Goal: Task Accomplishment & Management: Use online tool/utility

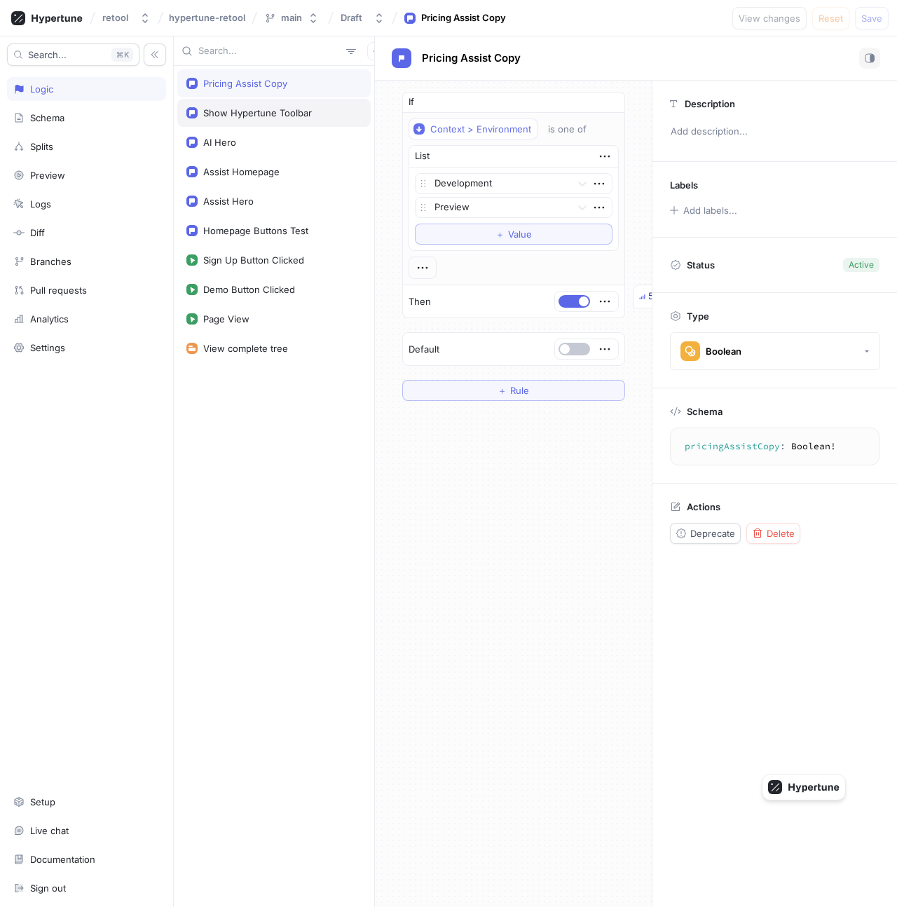
click at [246, 108] on div "Show Hypertune Toolbar" at bounding box center [257, 112] width 109 height 11
click at [289, 93] on div "Pricing Assist Copy" at bounding box center [273, 83] width 193 height 28
click at [268, 144] on div "AI Hero" at bounding box center [273, 142] width 175 height 11
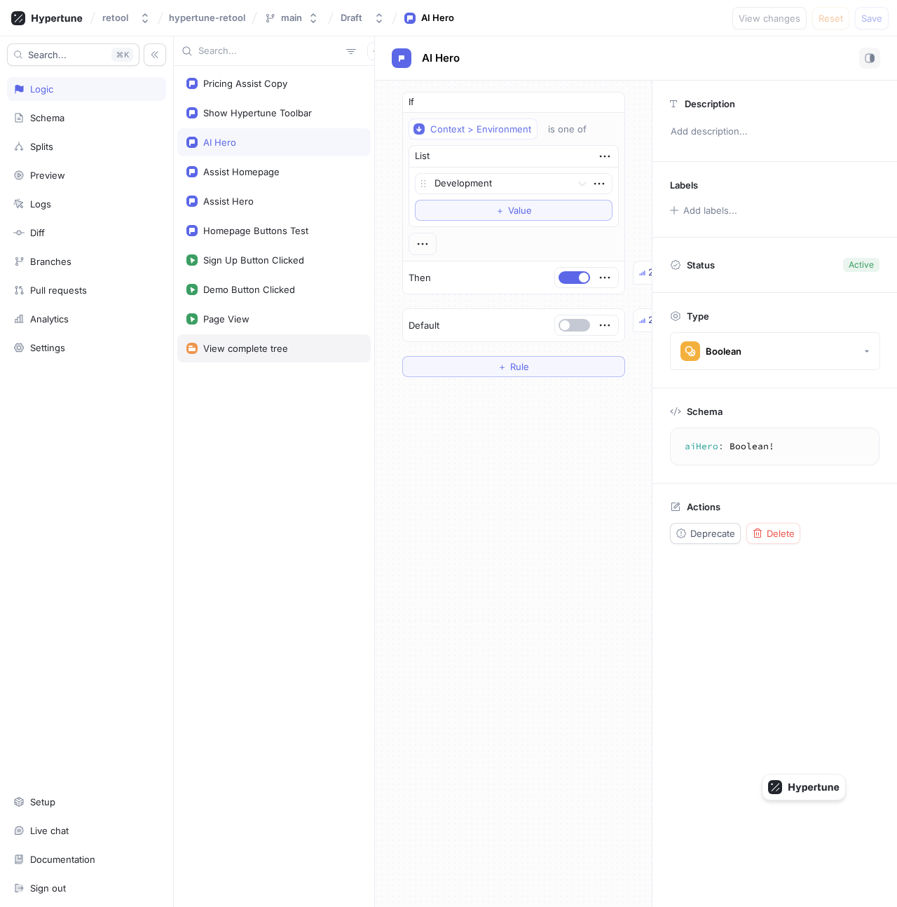
click at [301, 346] on div "View complete tree" at bounding box center [273, 348] width 175 height 11
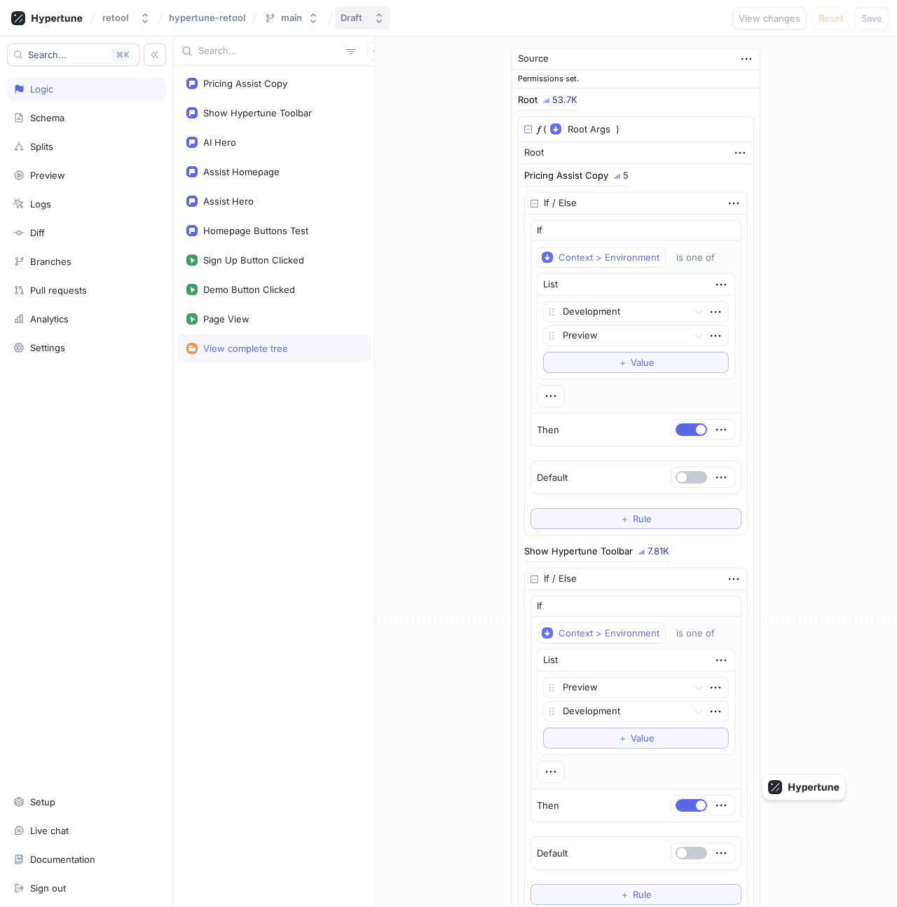
click at [363, 24] on button "Draft" at bounding box center [362, 17] width 55 height 23
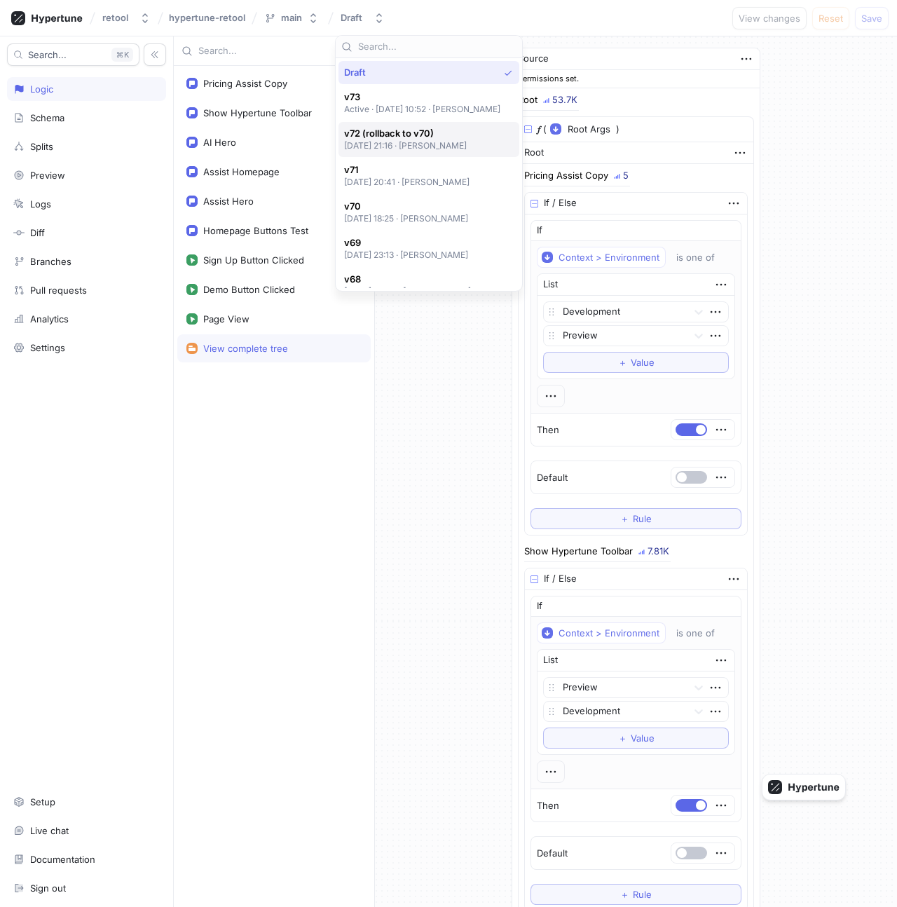
click at [407, 131] on span "v72 (rollback to v70)" at bounding box center [405, 134] width 123 height 12
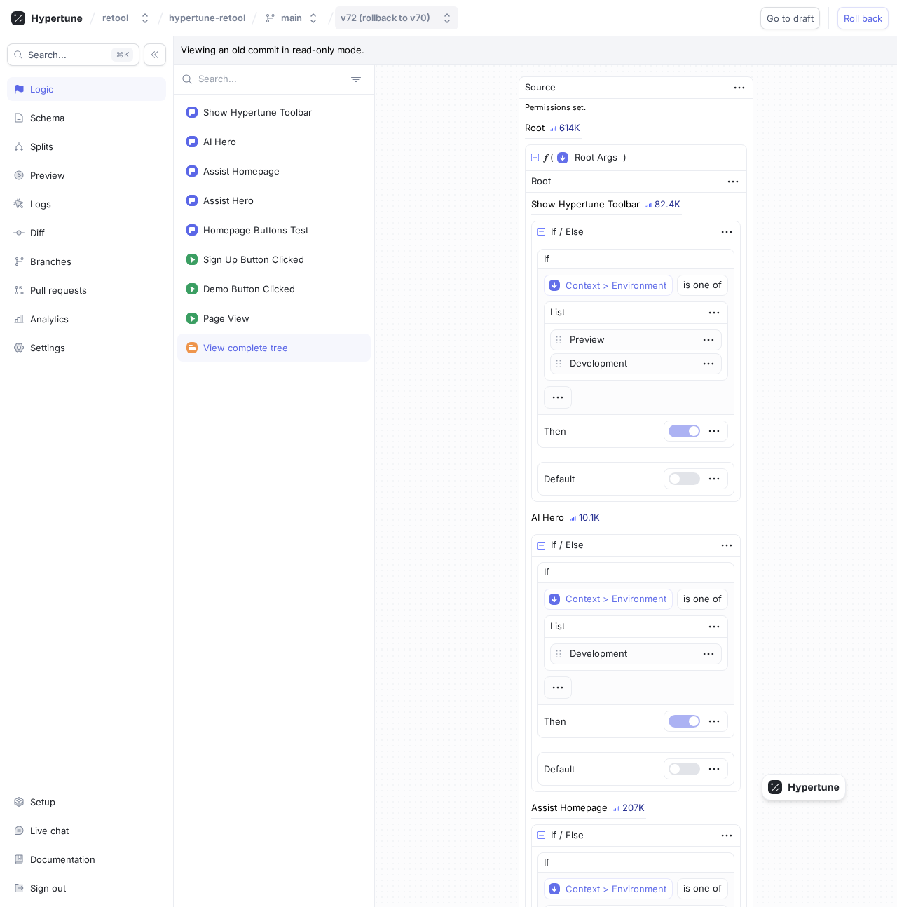
click at [352, 23] on div "v72 (rollback to v70)" at bounding box center [386, 18] width 90 height 12
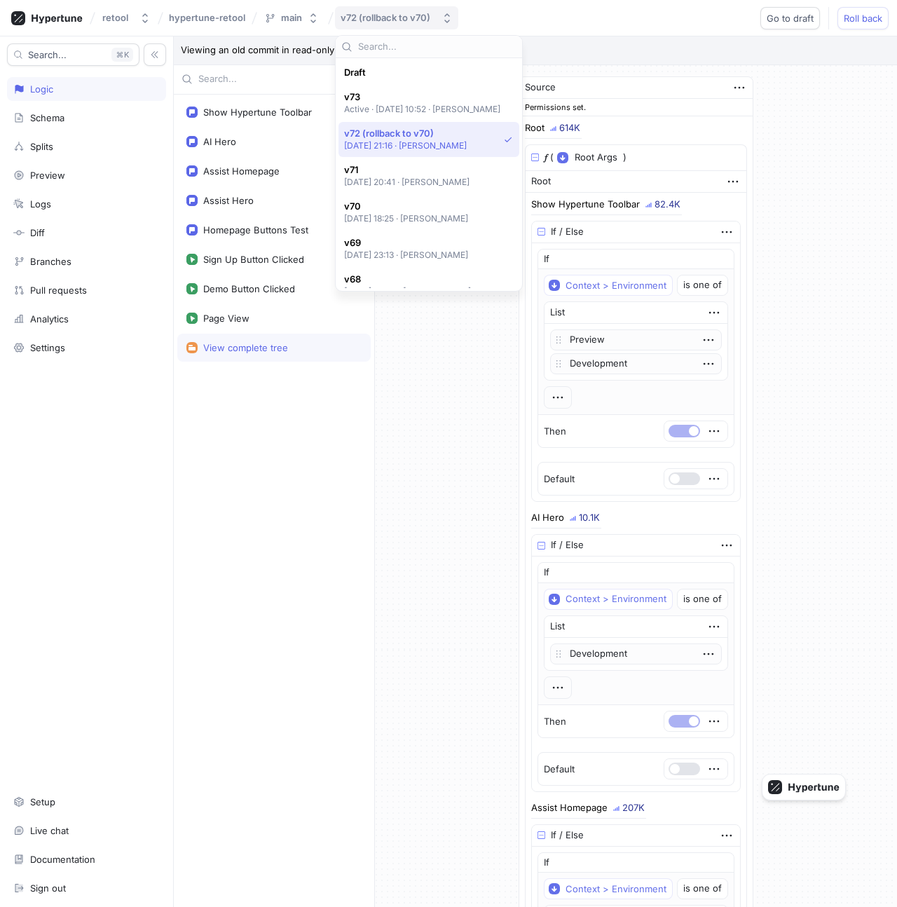
scroll to position [61, 0]
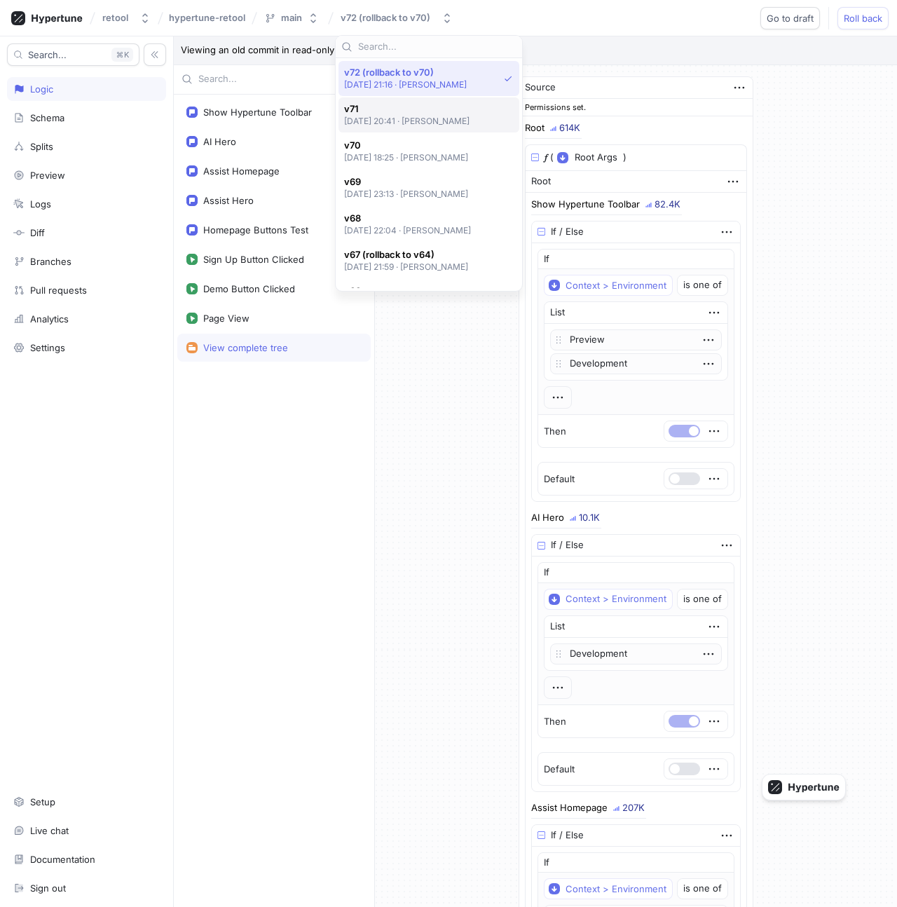
click at [401, 126] on p "[DATE] 20:41 ‧ [PERSON_NAME]" at bounding box center [407, 121] width 126 height 12
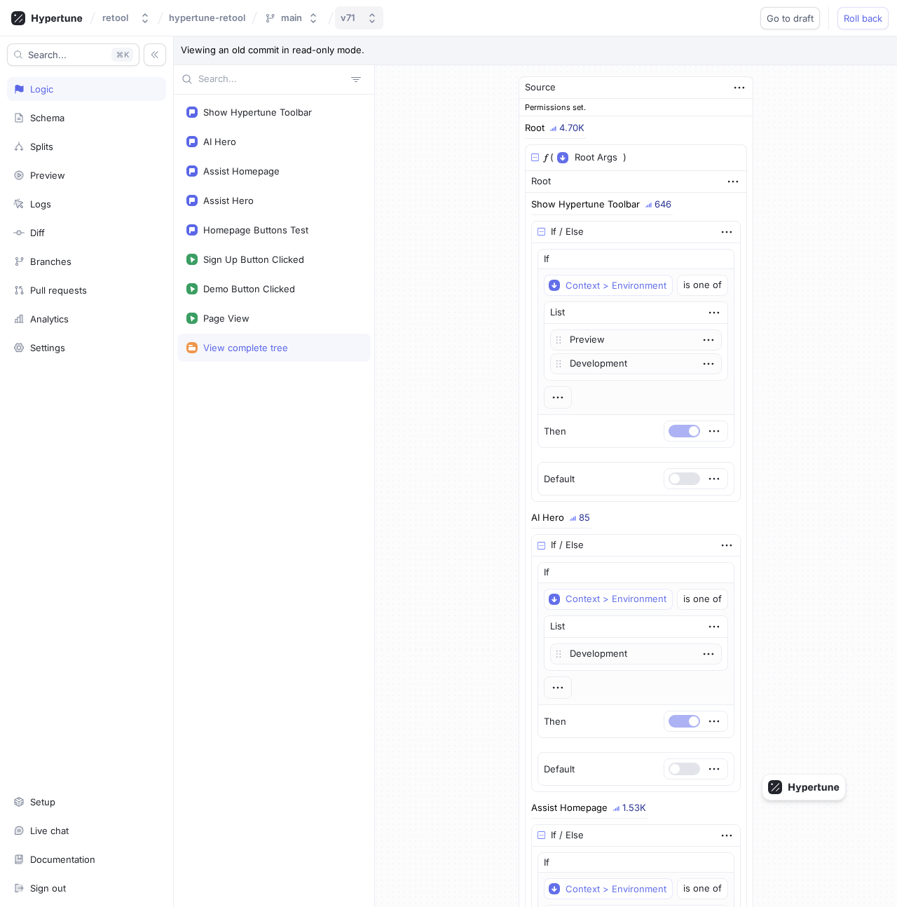
click at [371, 21] on icon "button" at bounding box center [372, 18] width 6 height 10
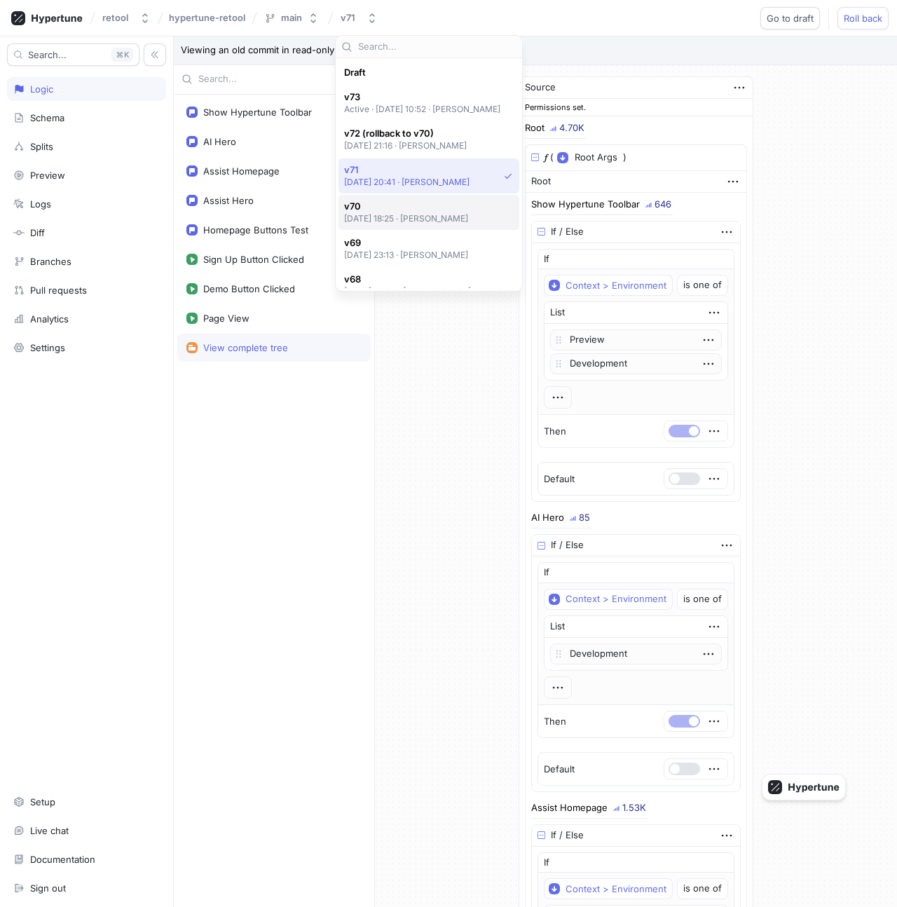
scroll to position [97, 0]
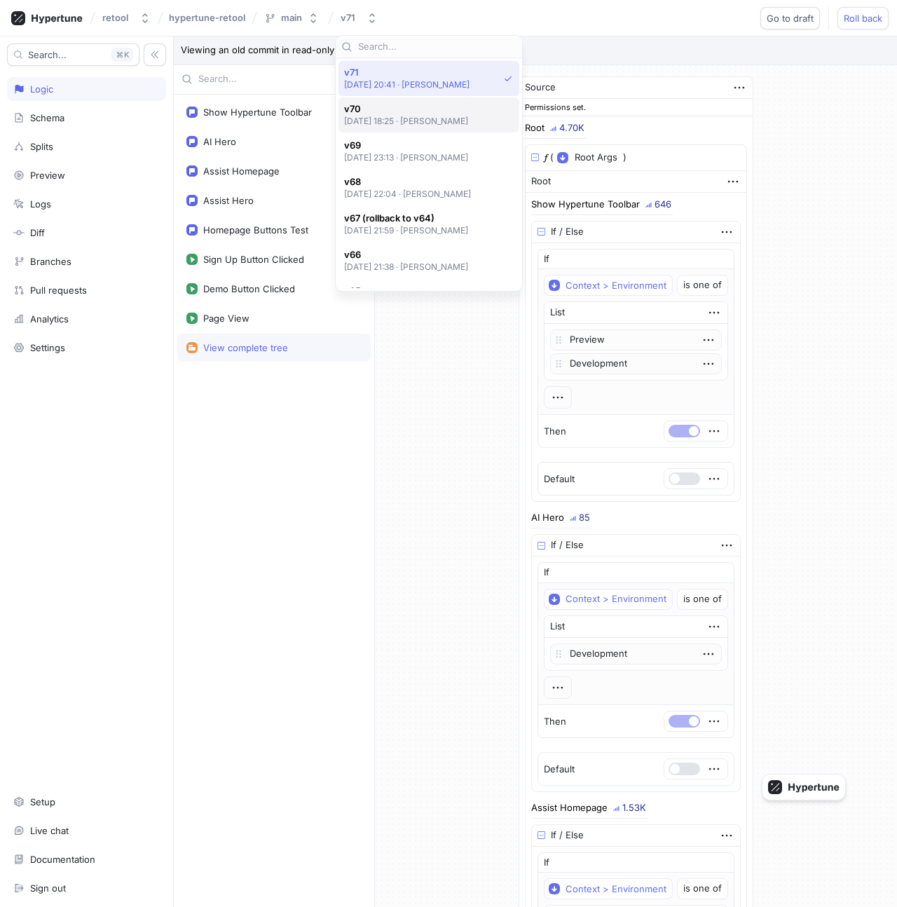
click at [398, 132] on div "v70 [DATE] 18:25 ‧ [PERSON_NAME]" at bounding box center [429, 114] width 181 height 35
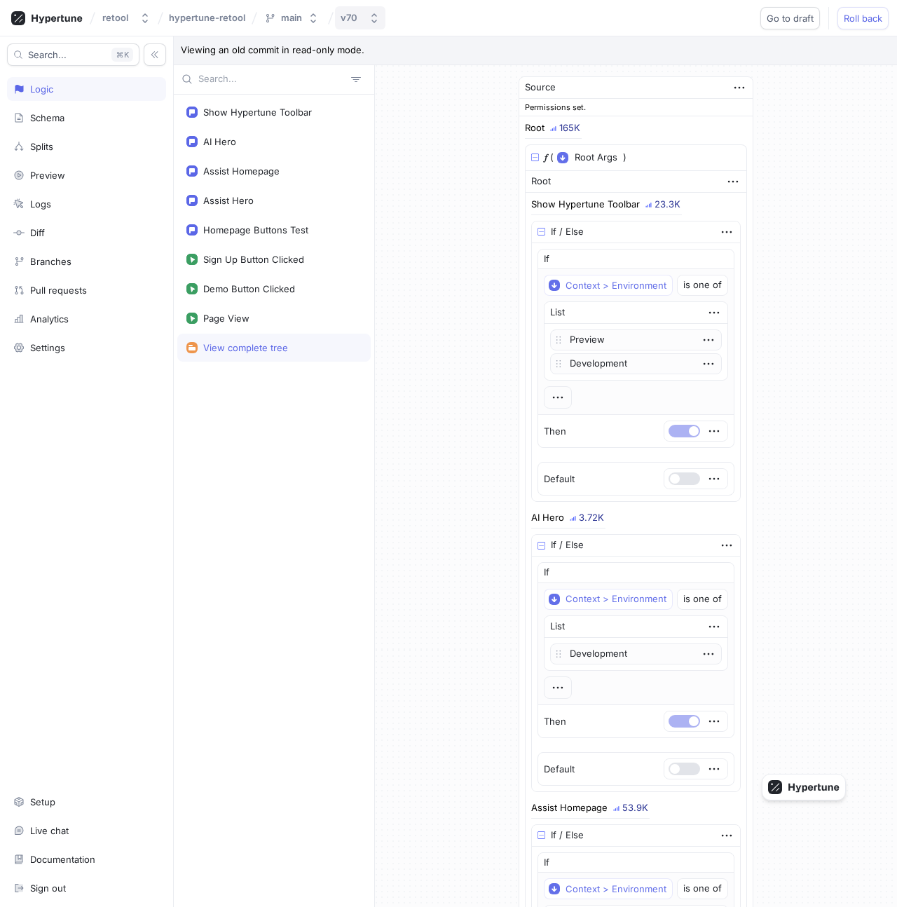
click at [348, 22] on div "v70" at bounding box center [349, 18] width 17 height 12
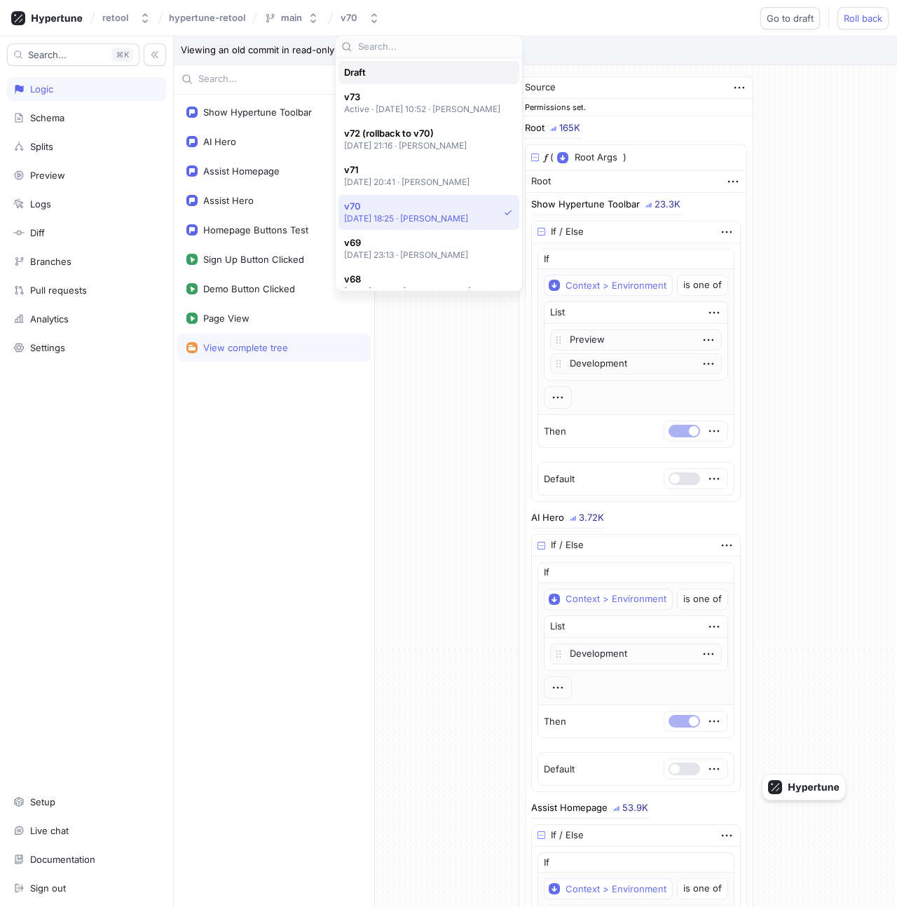
click at [376, 79] on div "Draft" at bounding box center [429, 72] width 181 height 23
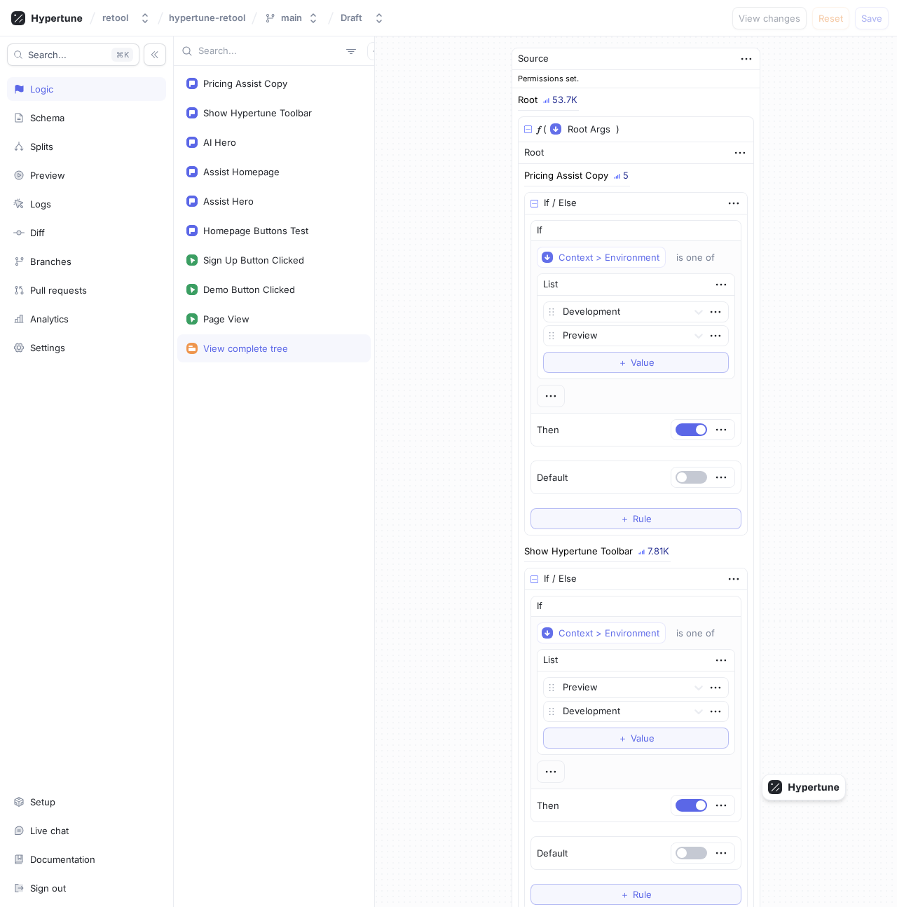
click at [109, 87] on div "Logic" at bounding box center [86, 88] width 146 height 11
click at [132, 17] on div "retool" at bounding box center [118, 18] width 32 height 12
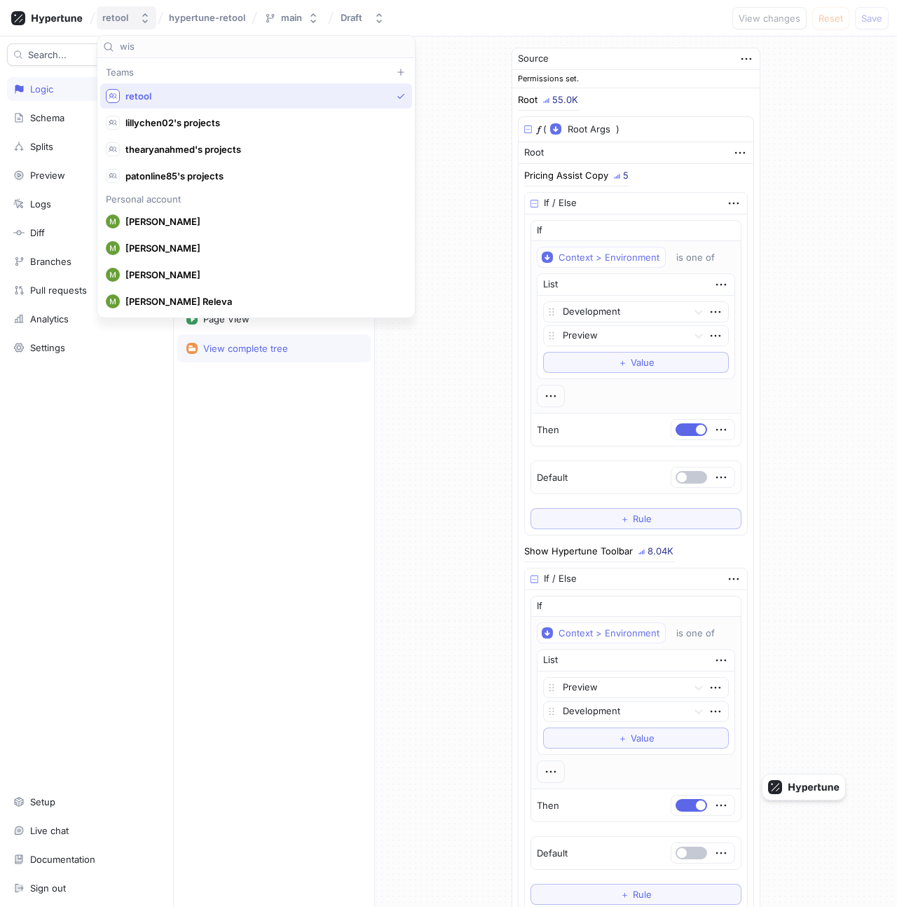
scroll to position [3382, 0]
type input "wisdo"
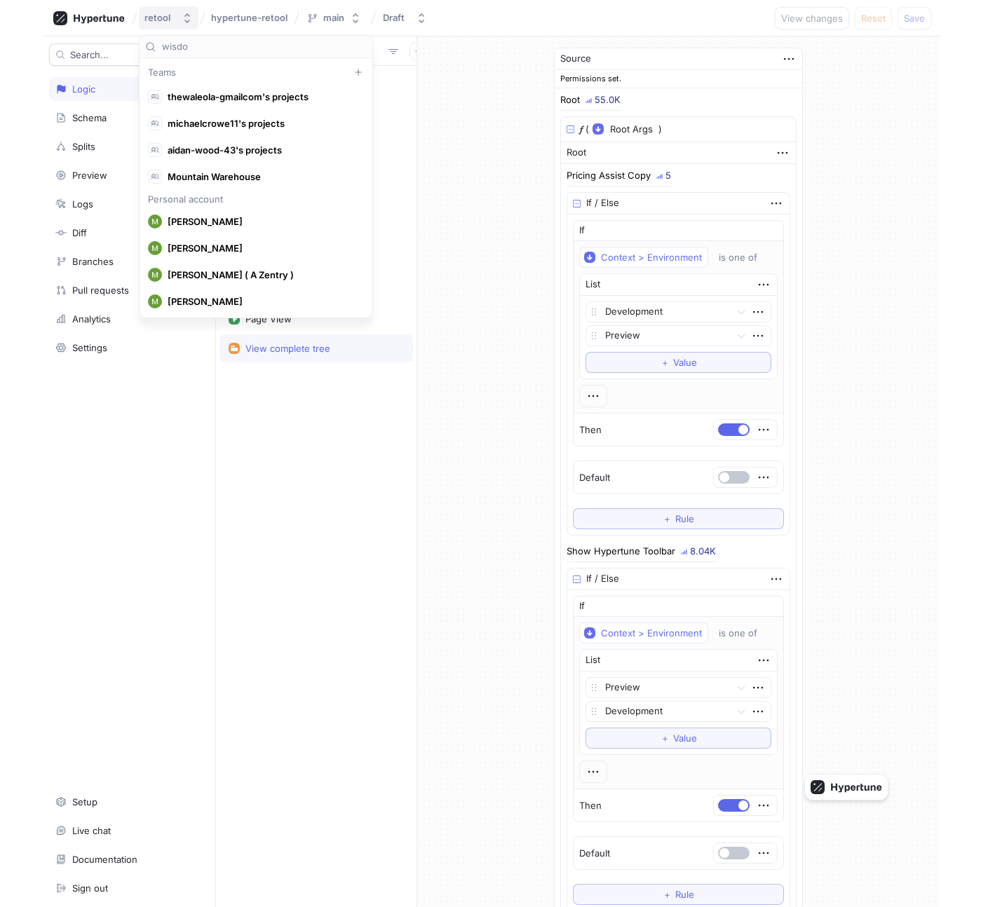
scroll to position [0, 0]
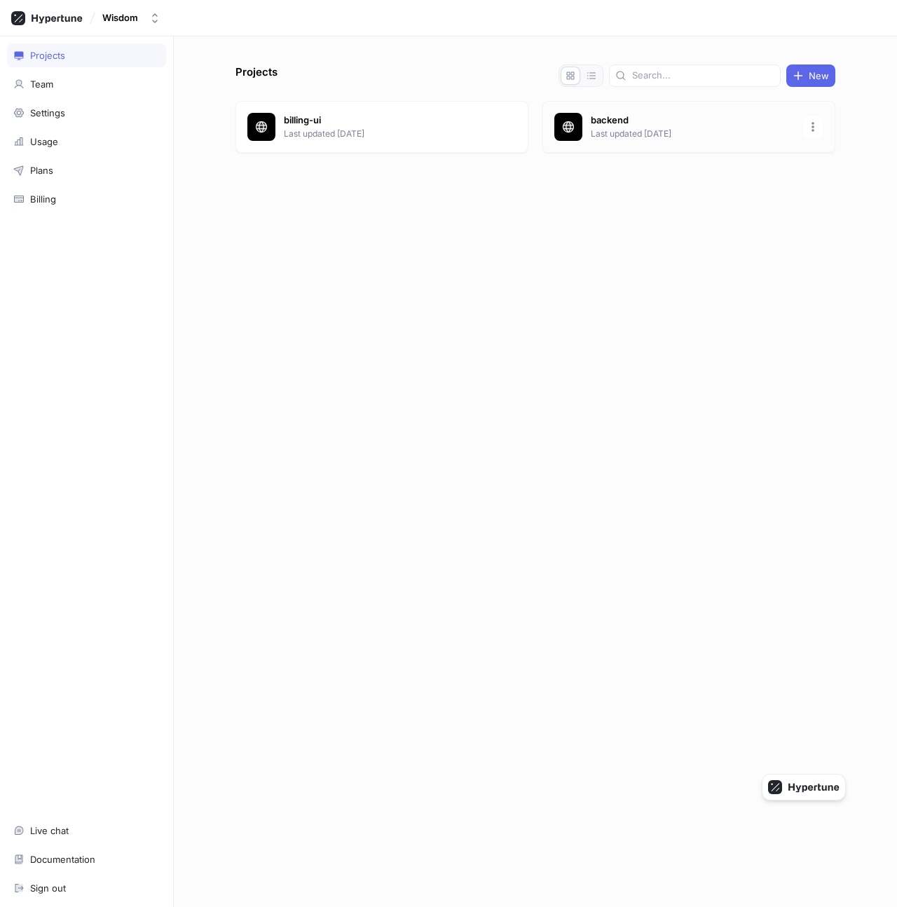
click at [630, 121] on p "backend" at bounding box center [692, 121] width 203 height 14
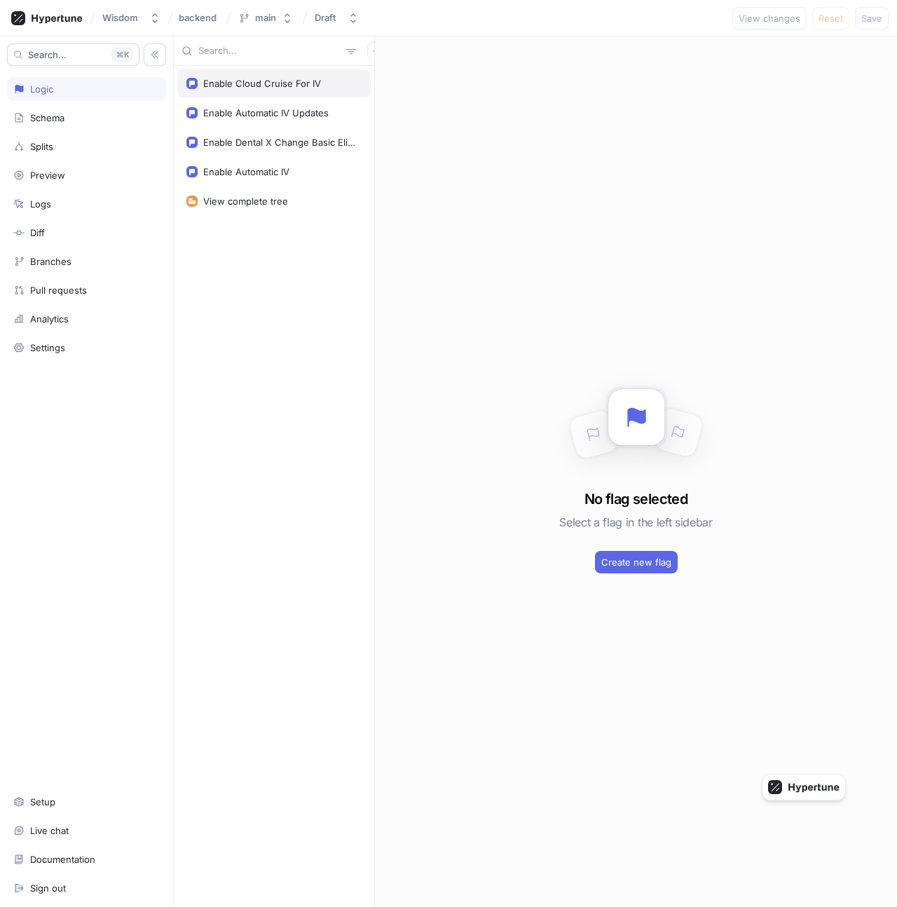
click at [274, 81] on div "Enable Cloud Cruise For IV" at bounding box center [262, 83] width 118 height 11
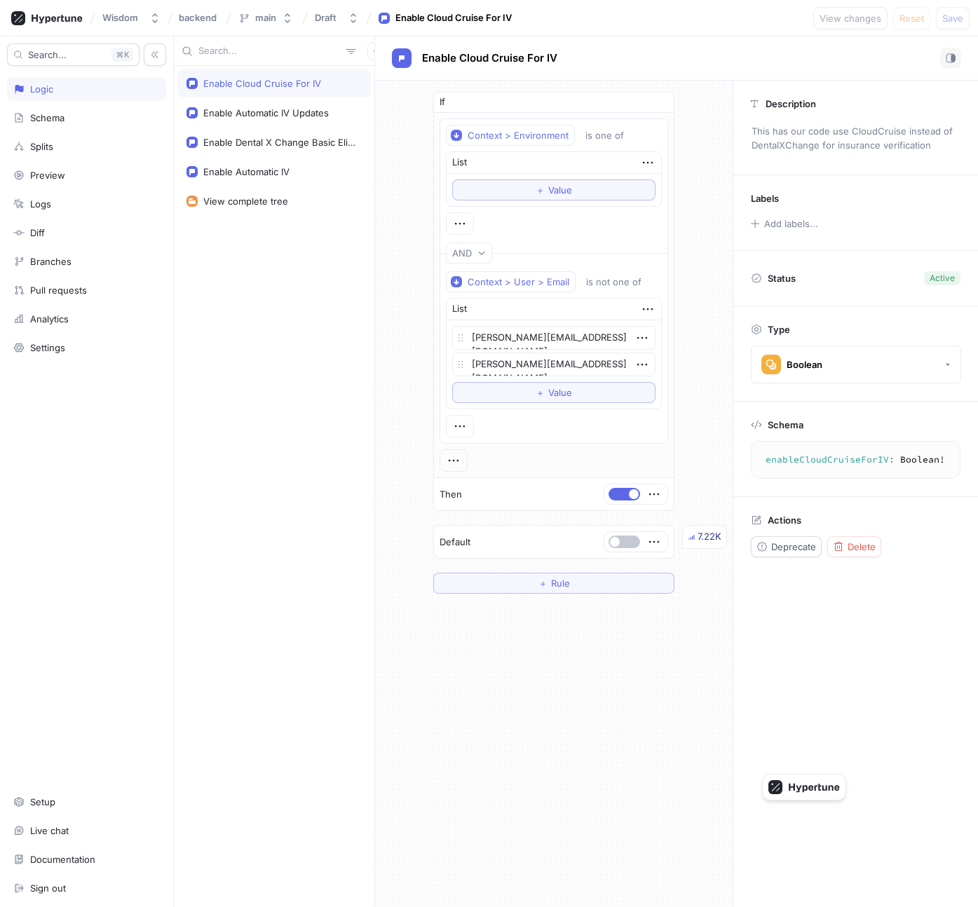
type textarea "x"
click at [286, 117] on div "Enable Automatic IV Updates" at bounding box center [265, 112] width 125 height 11
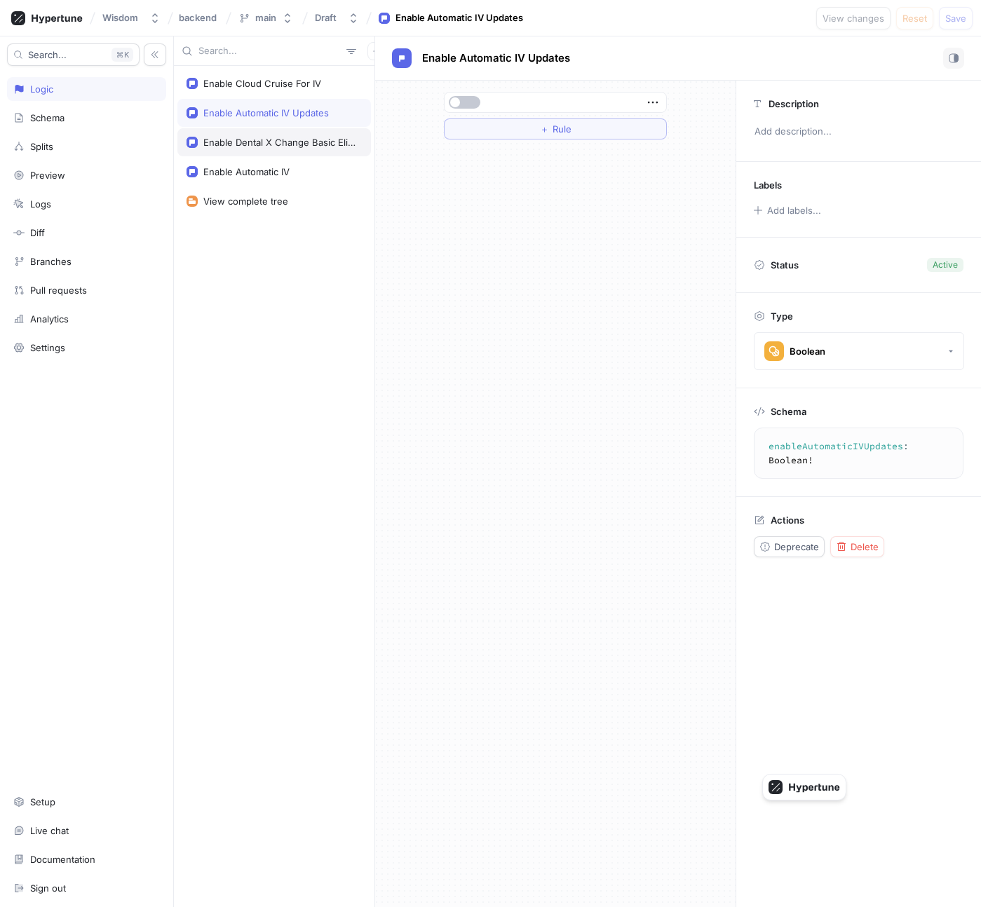
click at [287, 134] on div "Enable Dental X Change Basic Eligibility Check" at bounding box center [273, 142] width 193 height 28
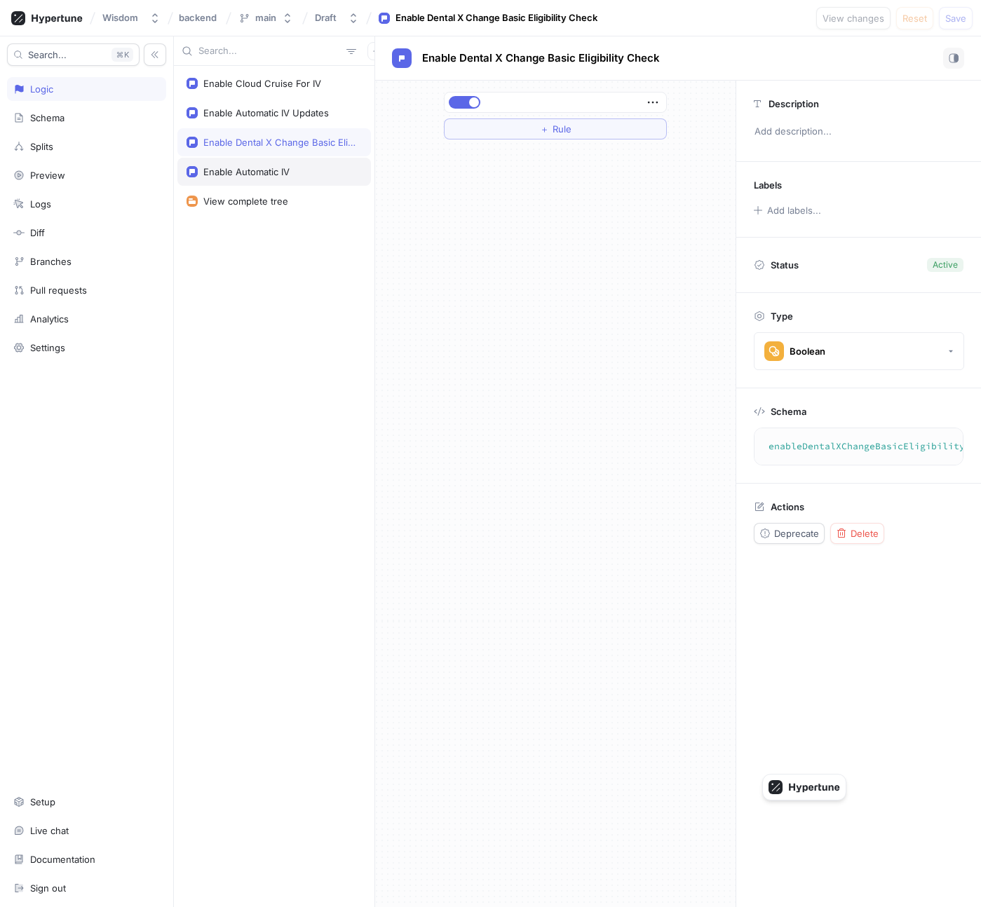
click at [287, 177] on div "Enable Automatic IV" at bounding box center [246, 171] width 86 height 11
type textarea "enableAutomaticIV: Boolean!"
click at [50, 24] on icon at bounding box center [46, 18] width 71 height 14
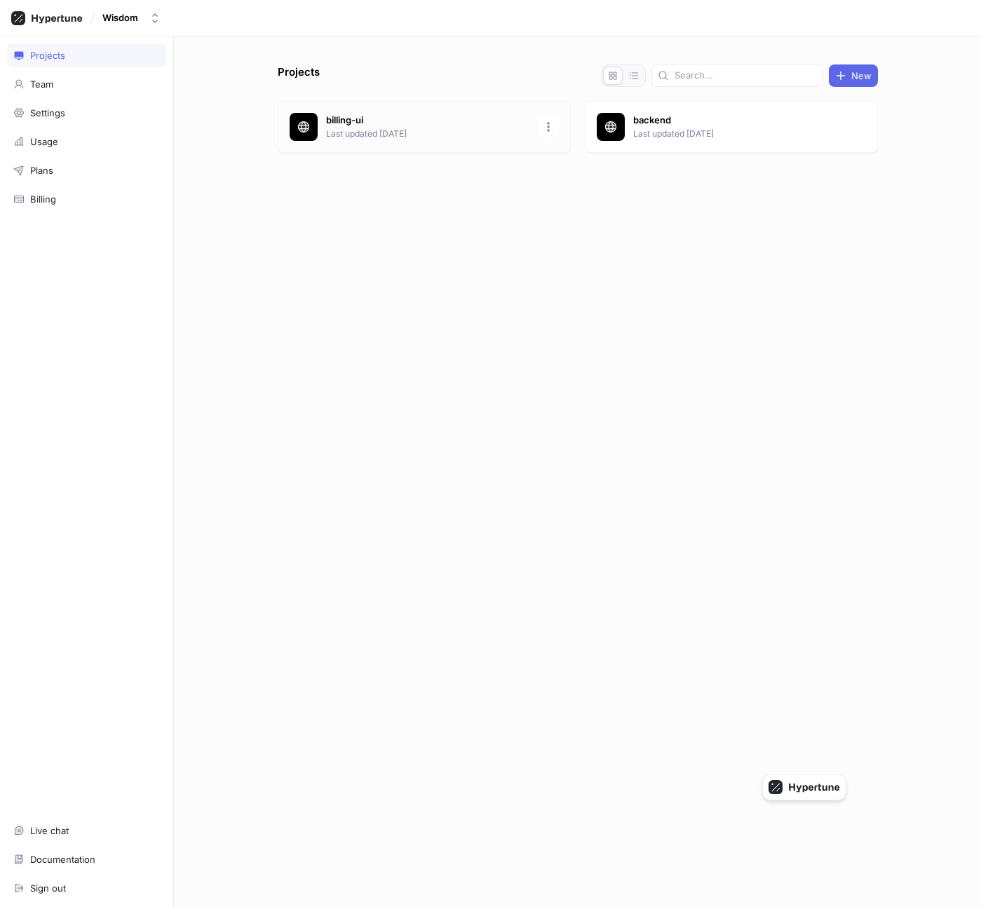
click at [400, 114] on p "billing-ui" at bounding box center [427, 121] width 203 height 14
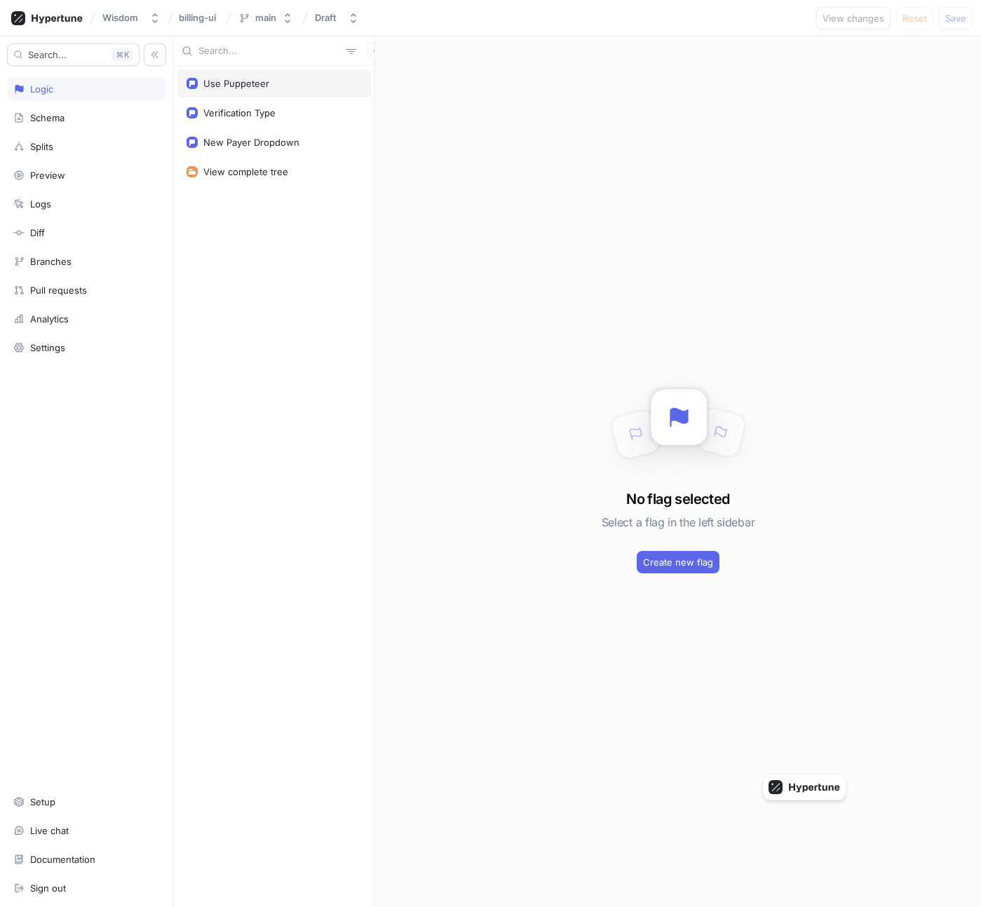
click at [286, 88] on div "Use Puppeteer" at bounding box center [273, 83] width 175 height 11
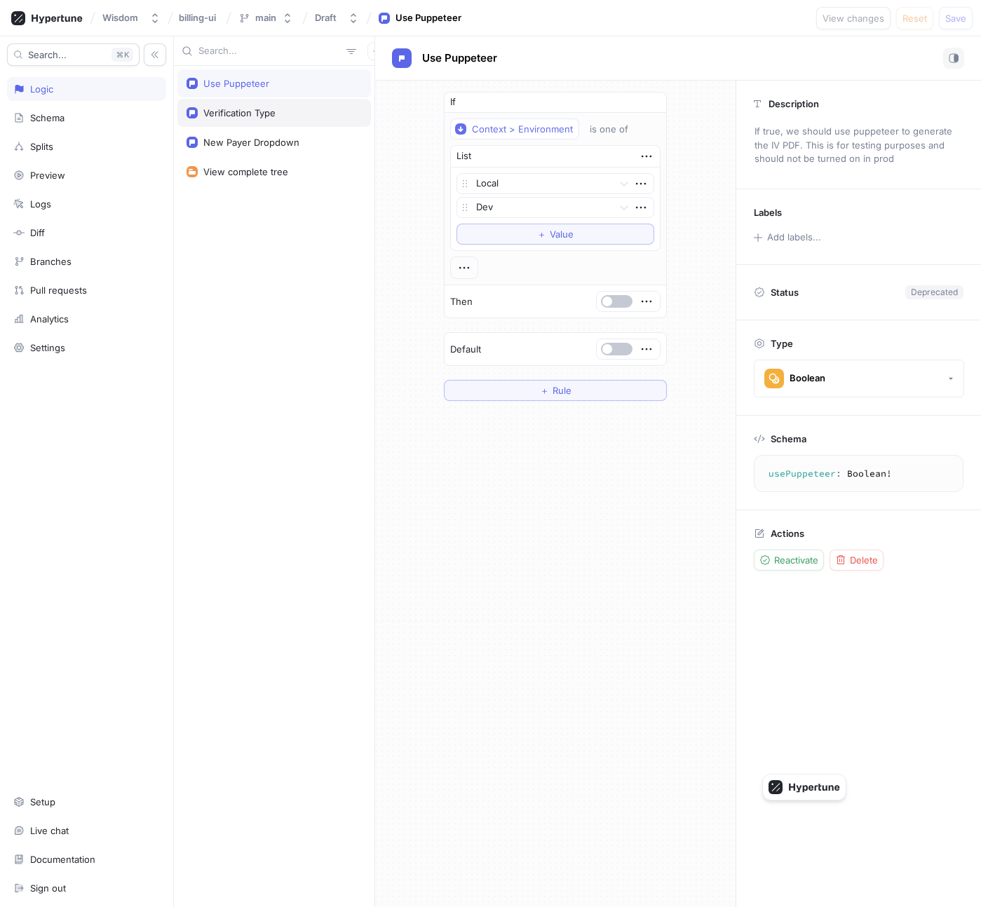
click at [292, 116] on div "Verification Type" at bounding box center [273, 112] width 175 height 11
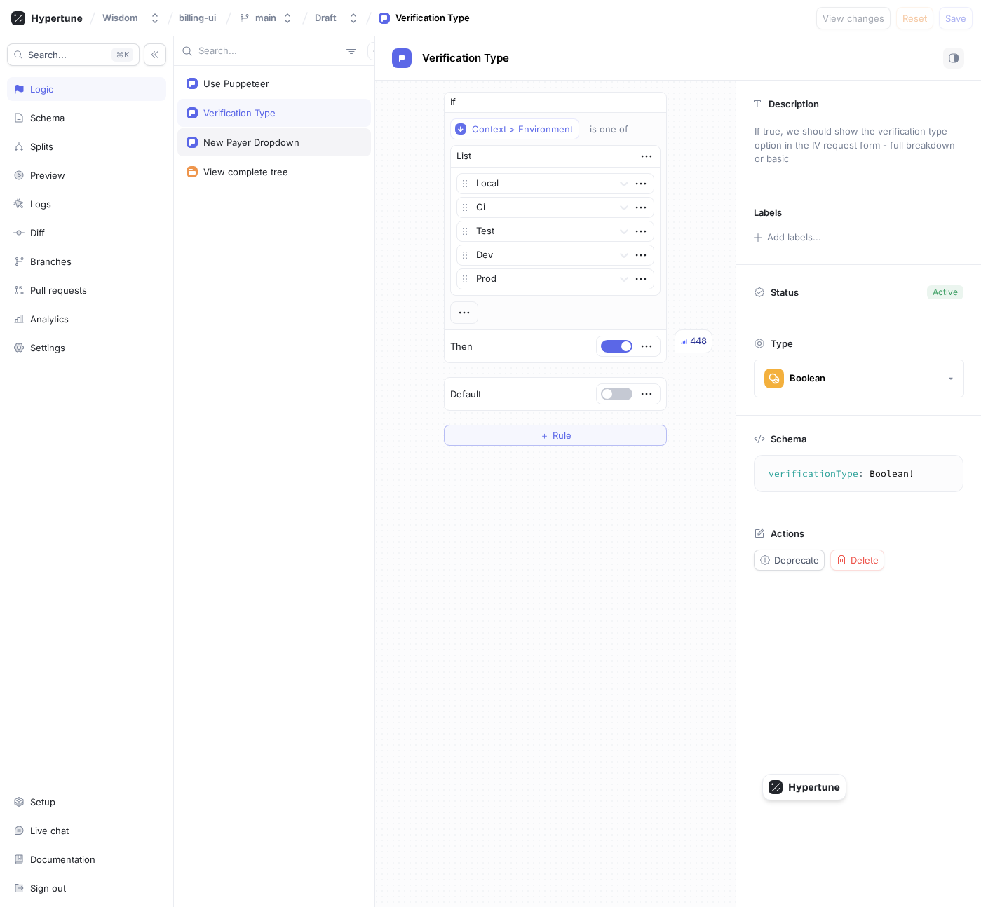
click at [292, 139] on div "New Payer Dropdown" at bounding box center [251, 142] width 96 height 11
type textarea "newPayerDropdown: Boolean!"
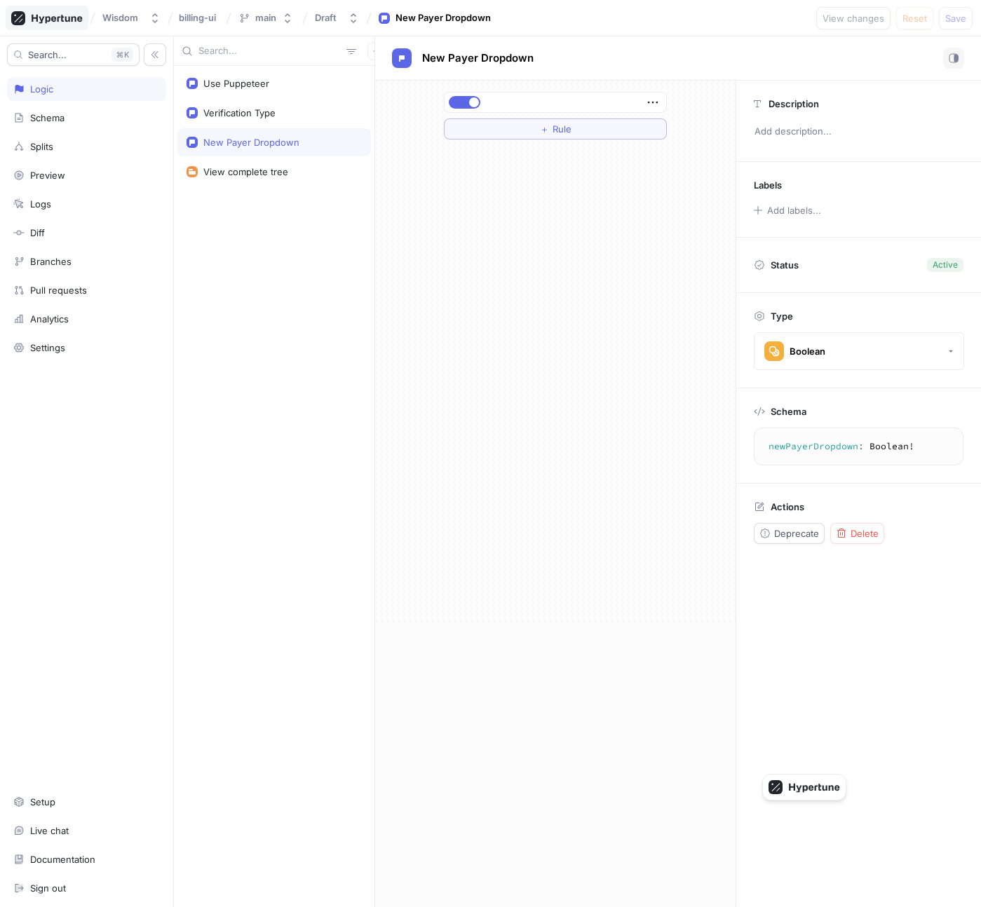
click at [64, 14] on icon at bounding box center [46, 18] width 71 height 14
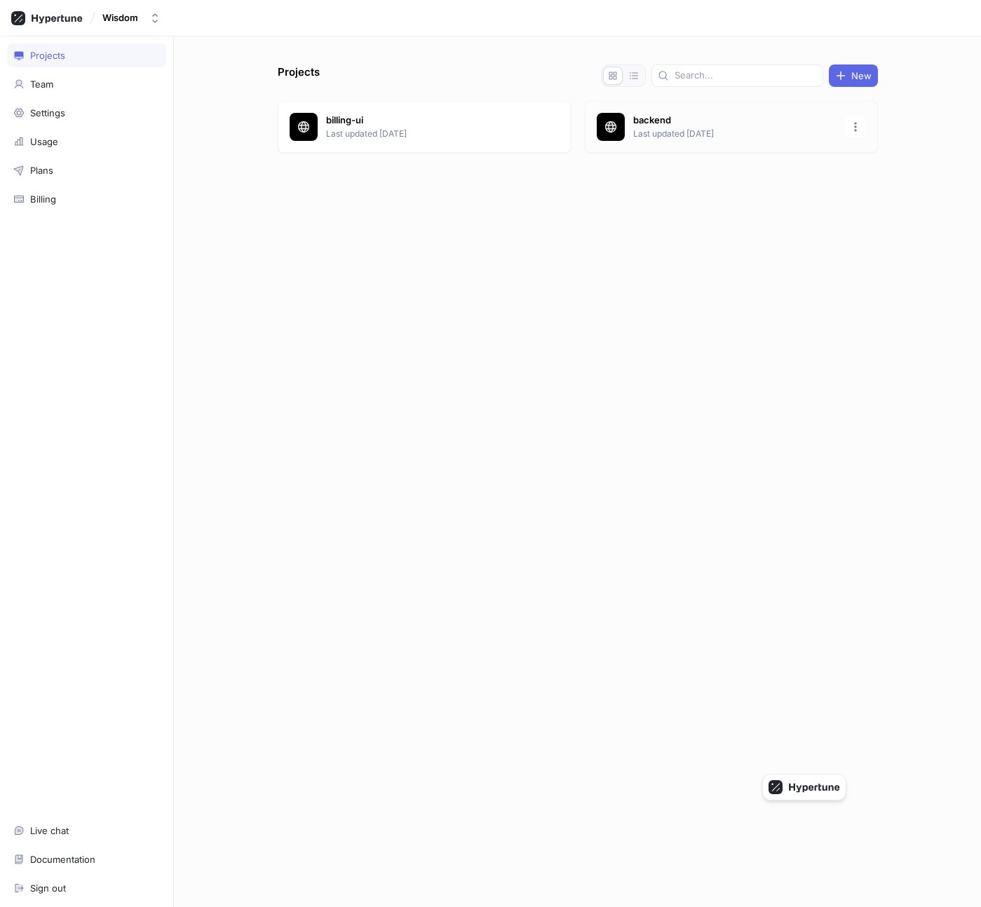
click at [643, 107] on div "backend Last updated [DATE]" at bounding box center [731, 127] width 293 height 52
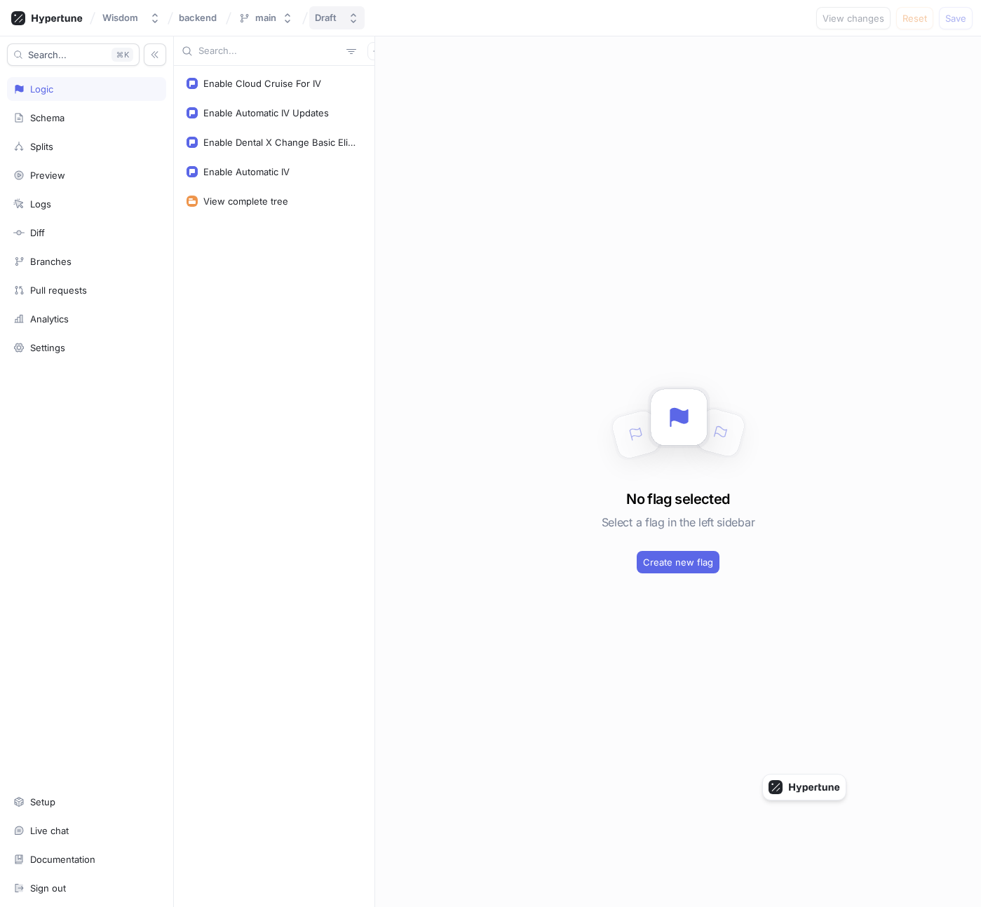
click at [327, 11] on button "Draft" at bounding box center [336, 17] width 55 height 23
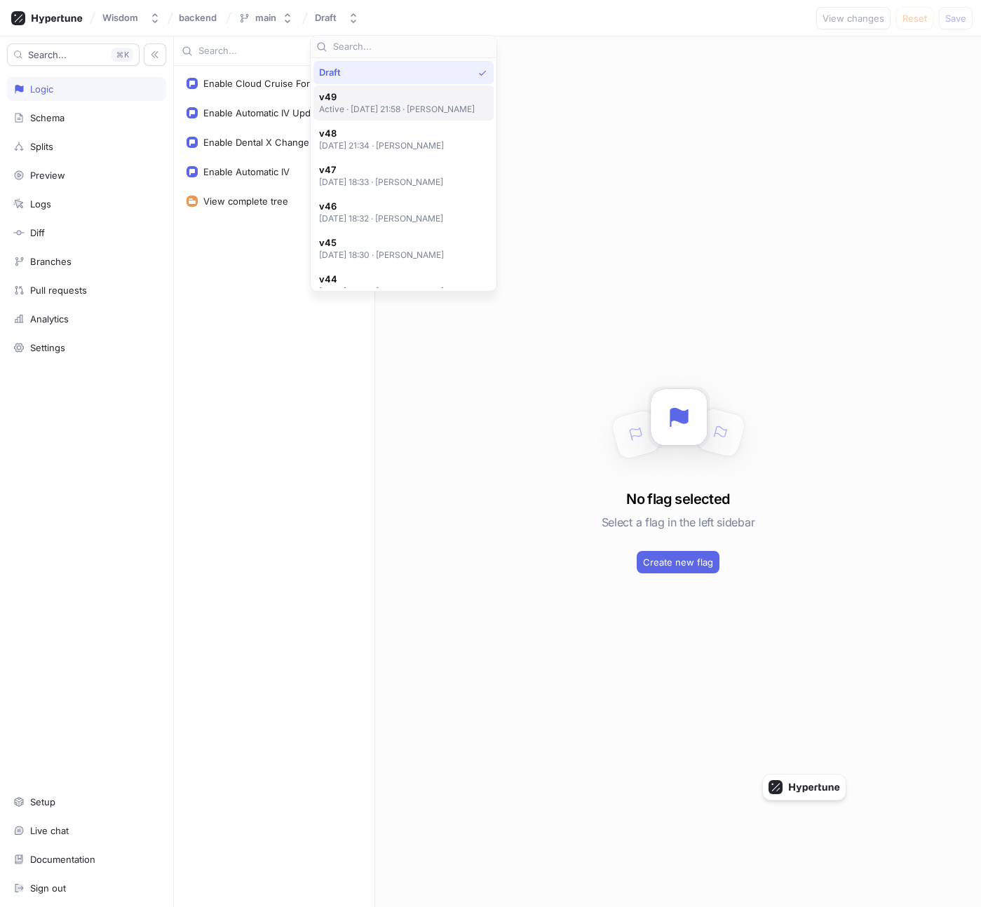
click at [411, 103] on p "Active ‧ [DATE] 21:58 ‧ [PERSON_NAME]" at bounding box center [397, 109] width 156 height 12
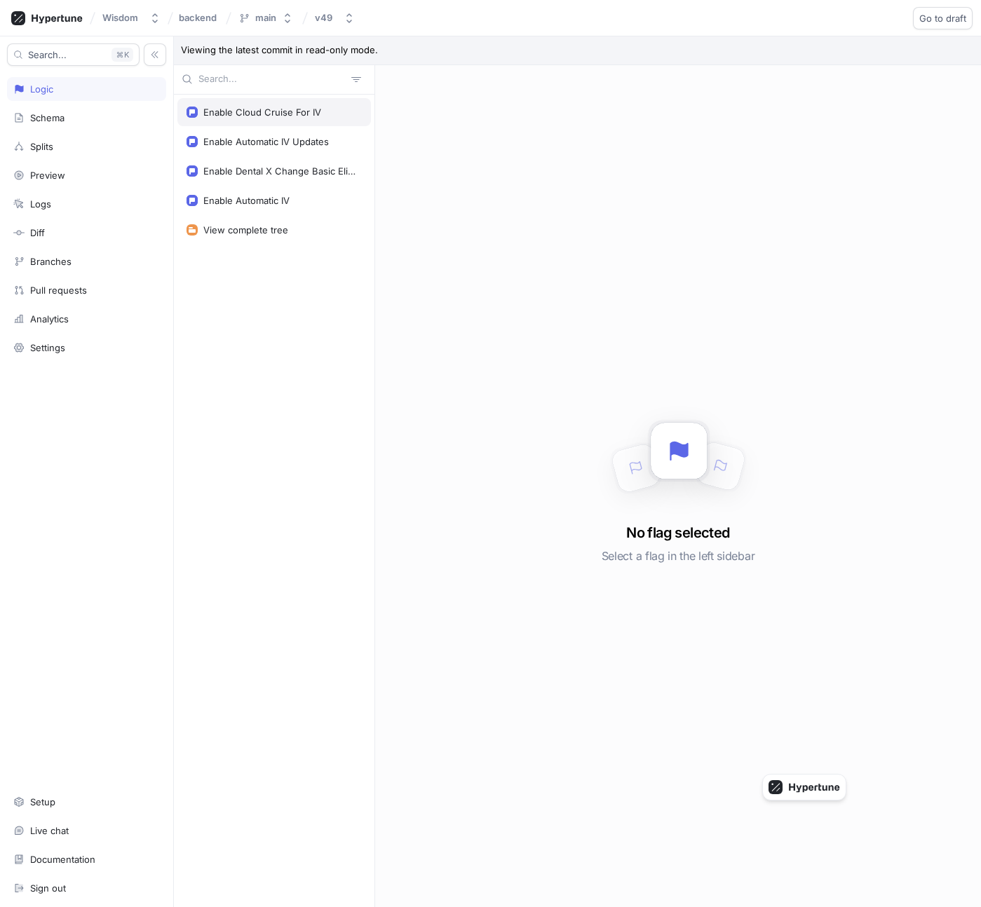
click at [312, 110] on div "Enable Cloud Cruise For IV" at bounding box center [262, 112] width 118 height 11
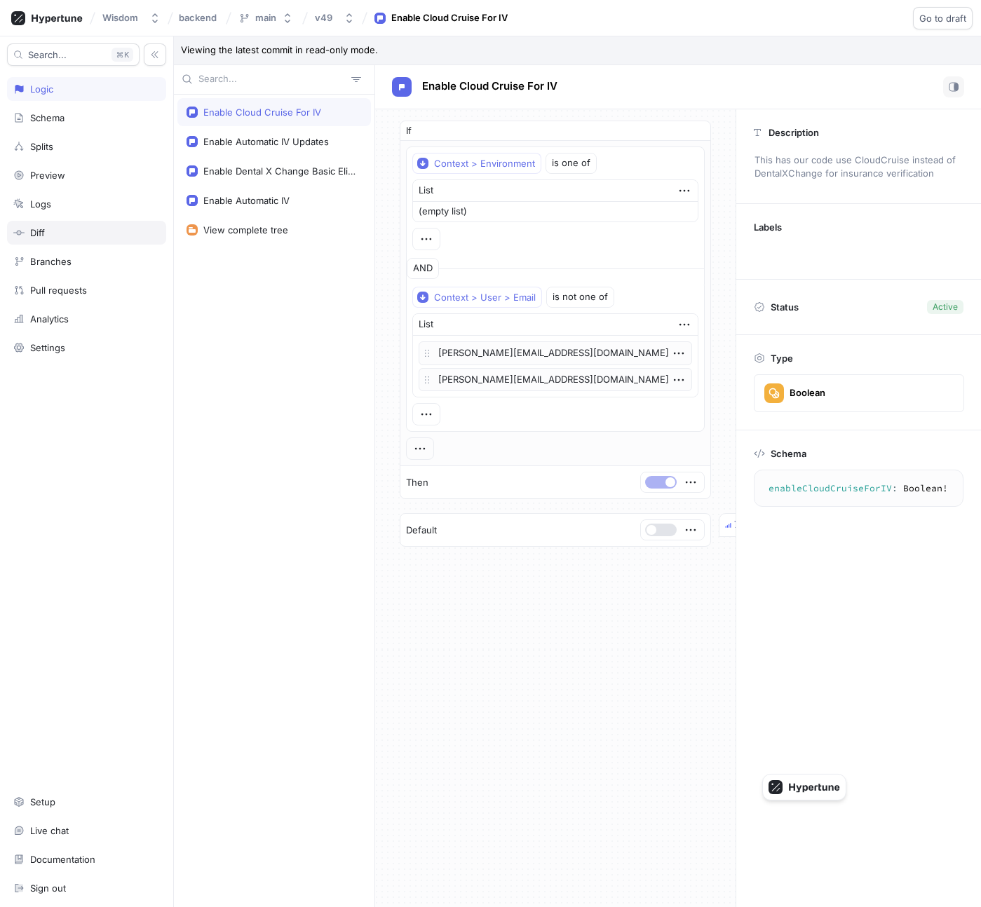
click at [83, 239] on div "Diff" at bounding box center [86, 233] width 159 height 24
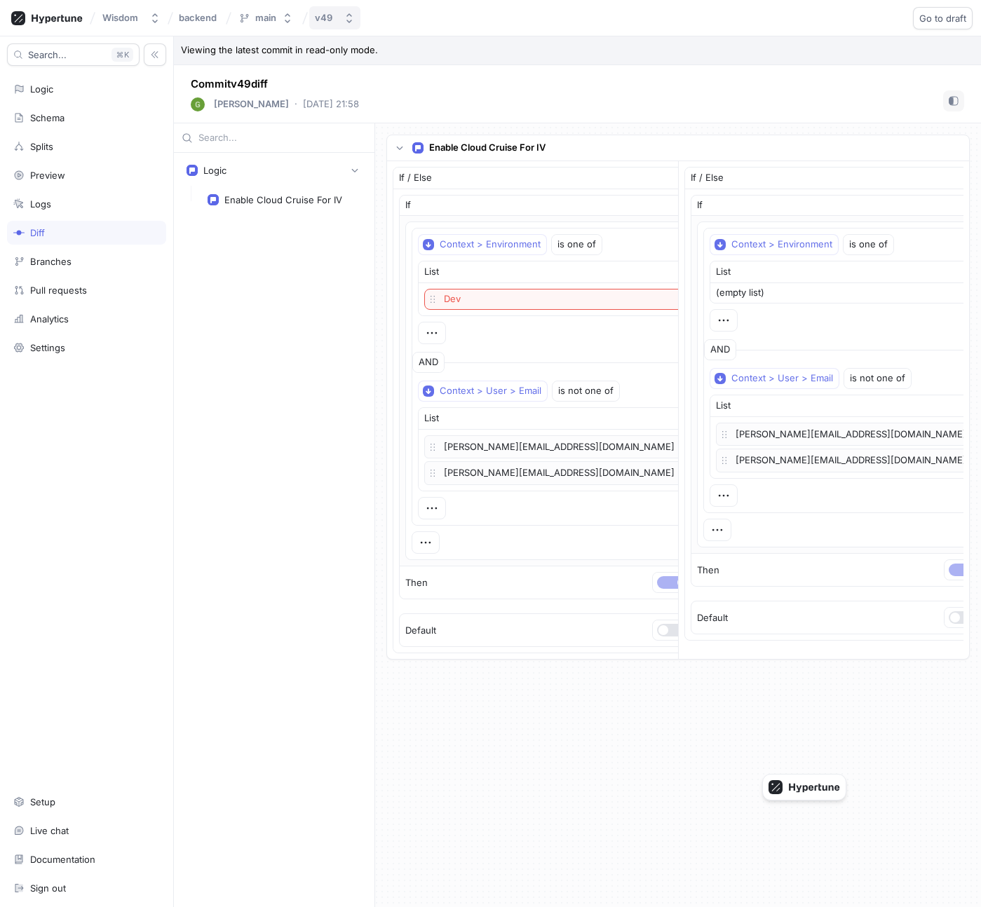
click at [339, 18] on button "v49" at bounding box center [334, 17] width 51 height 23
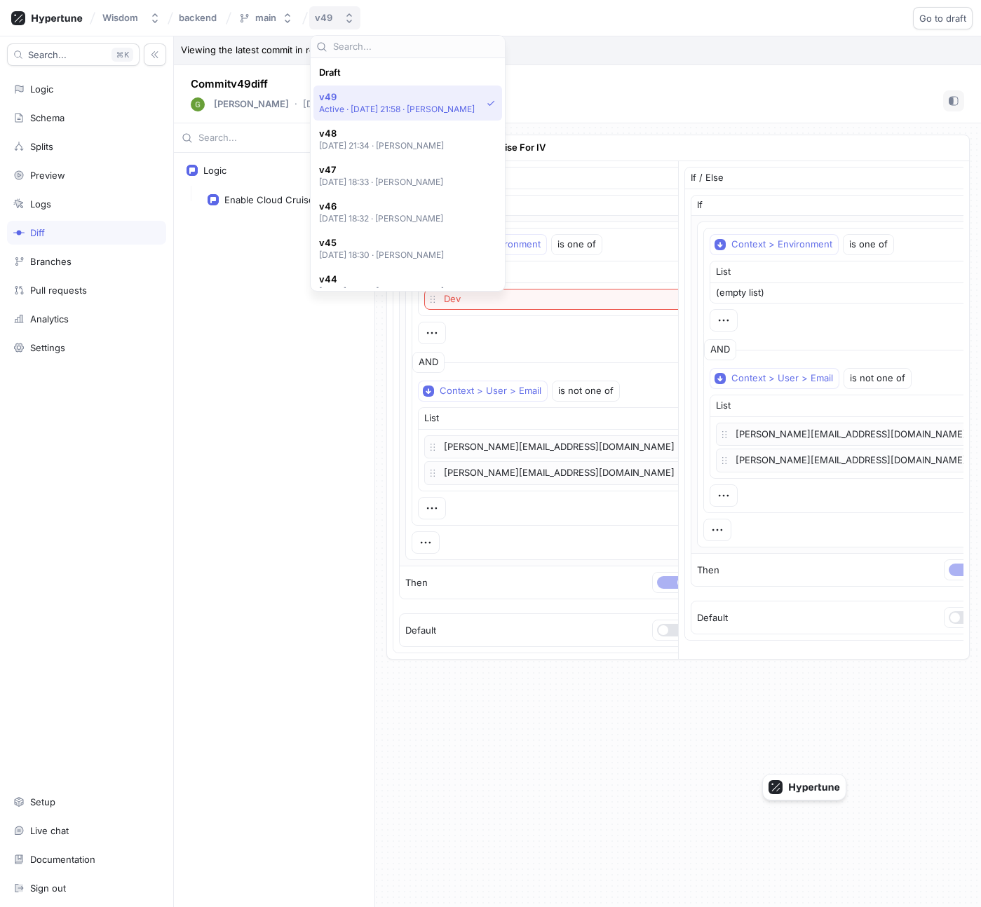
scroll to position [25, 0]
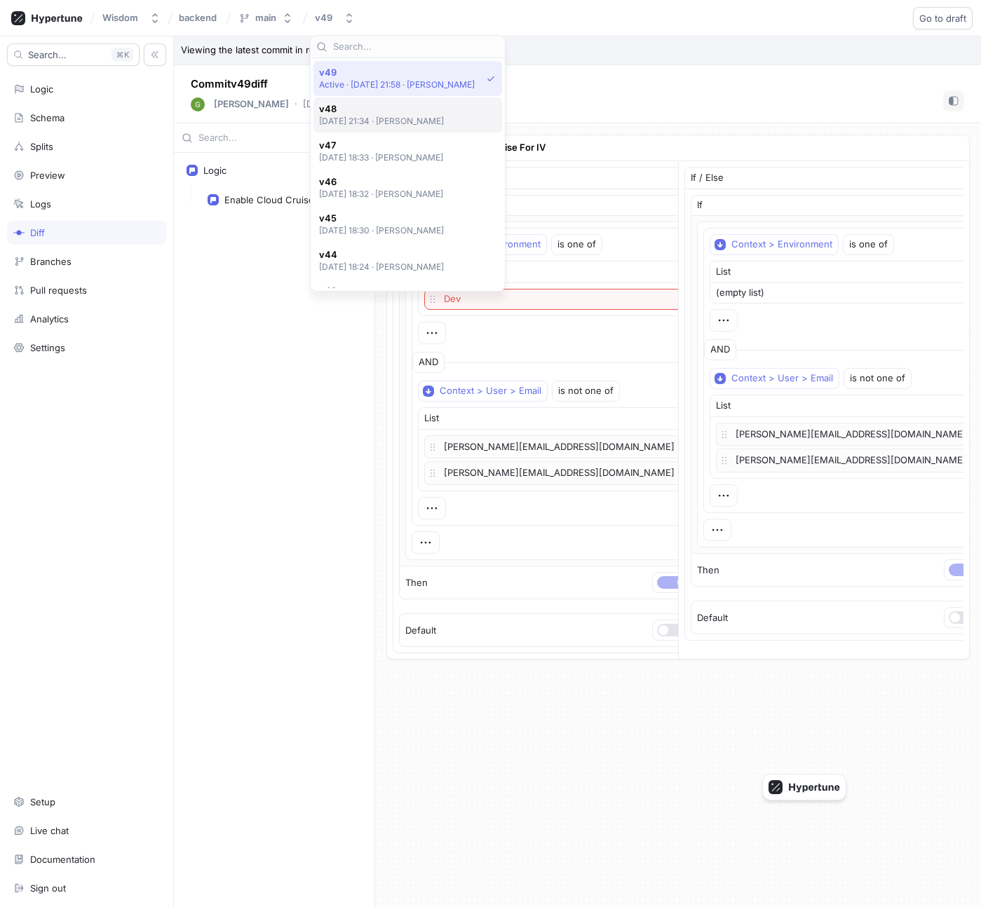
click at [368, 103] on span "v48" at bounding box center [381, 109] width 125 height 12
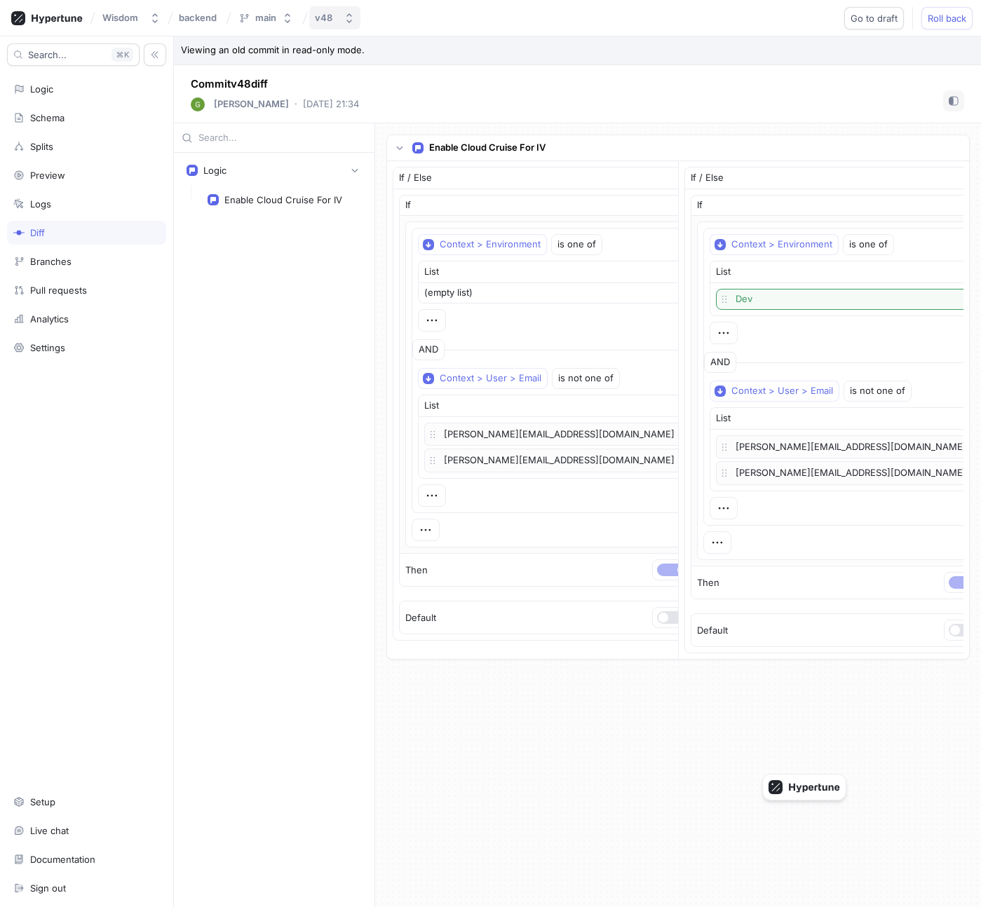
click at [348, 26] on button "v48" at bounding box center [334, 17] width 51 height 23
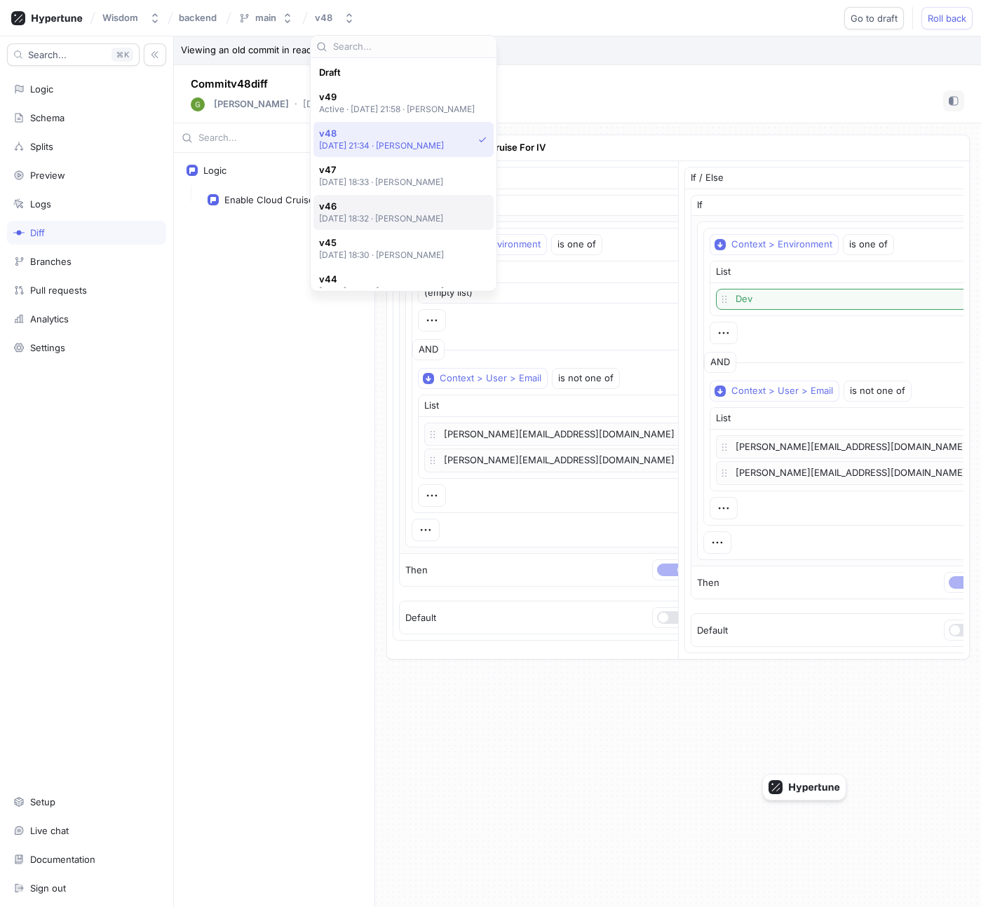
scroll to position [61, 0]
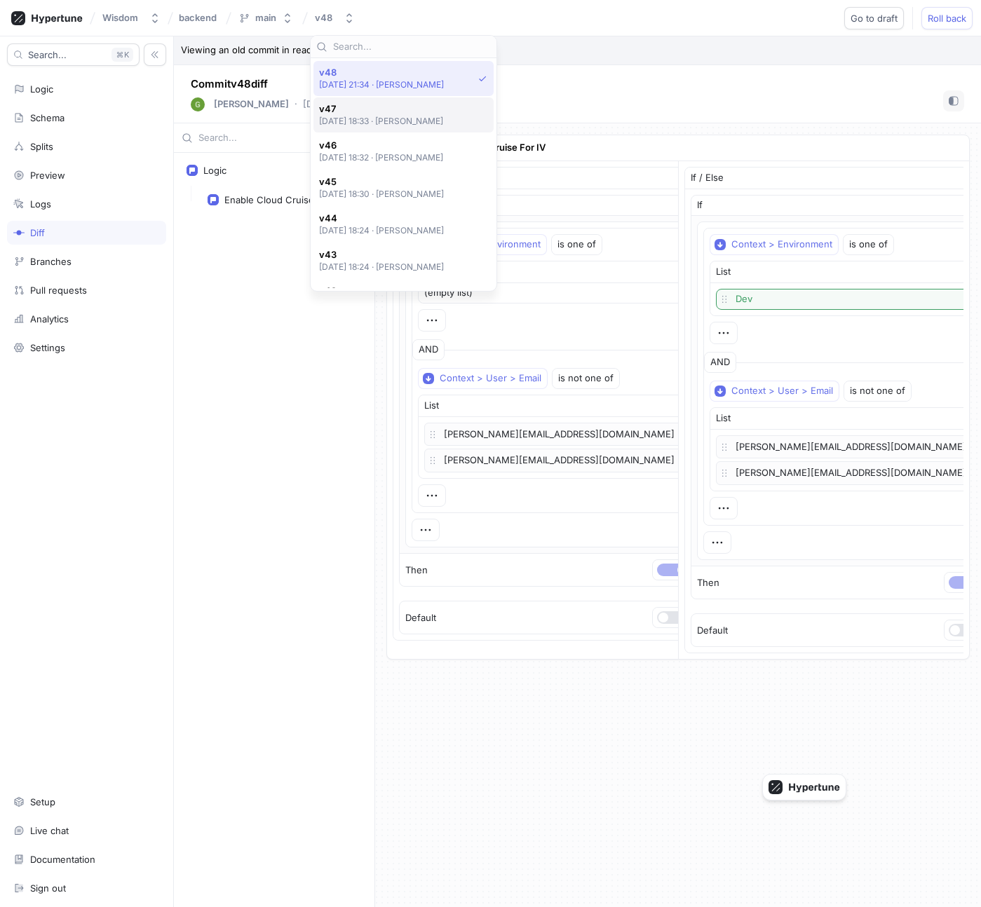
click at [370, 129] on div "v47 [DATE] 18:33 ‧ [PERSON_NAME]" at bounding box center [403, 114] width 180 height 35
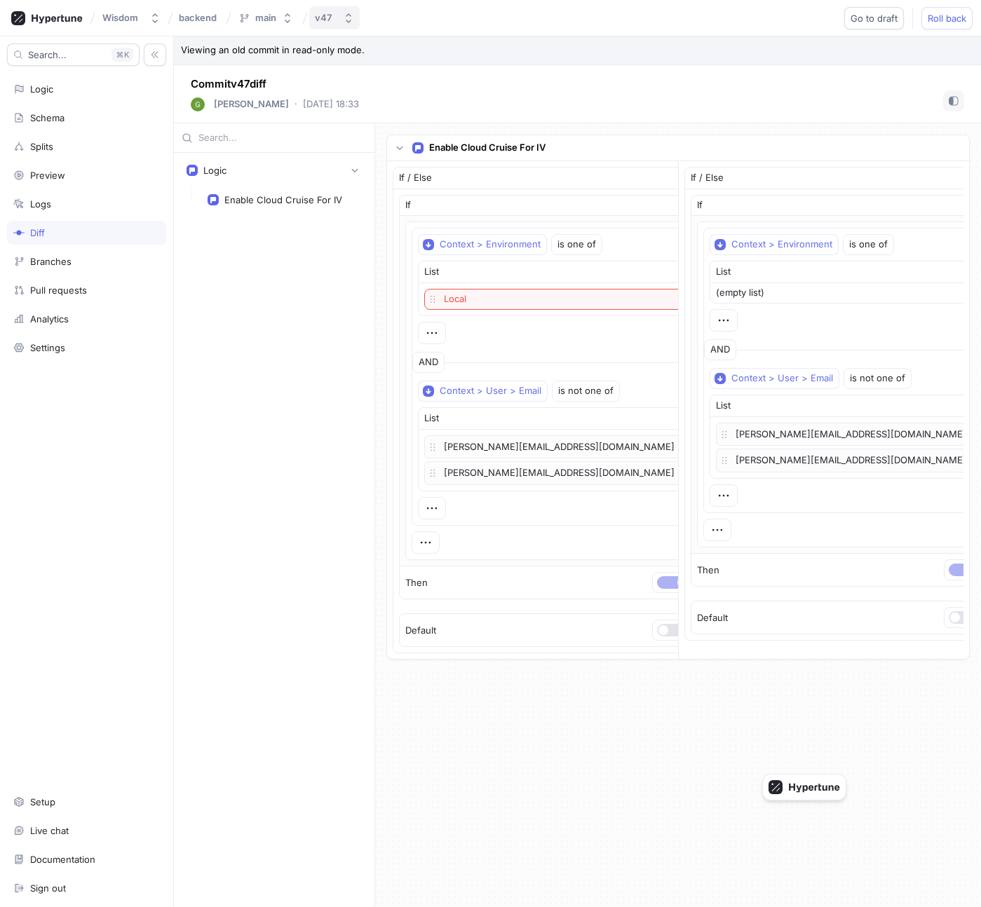
click at [334, 20] on div "v47" at bounding box center [326, 18] width 22 height 12
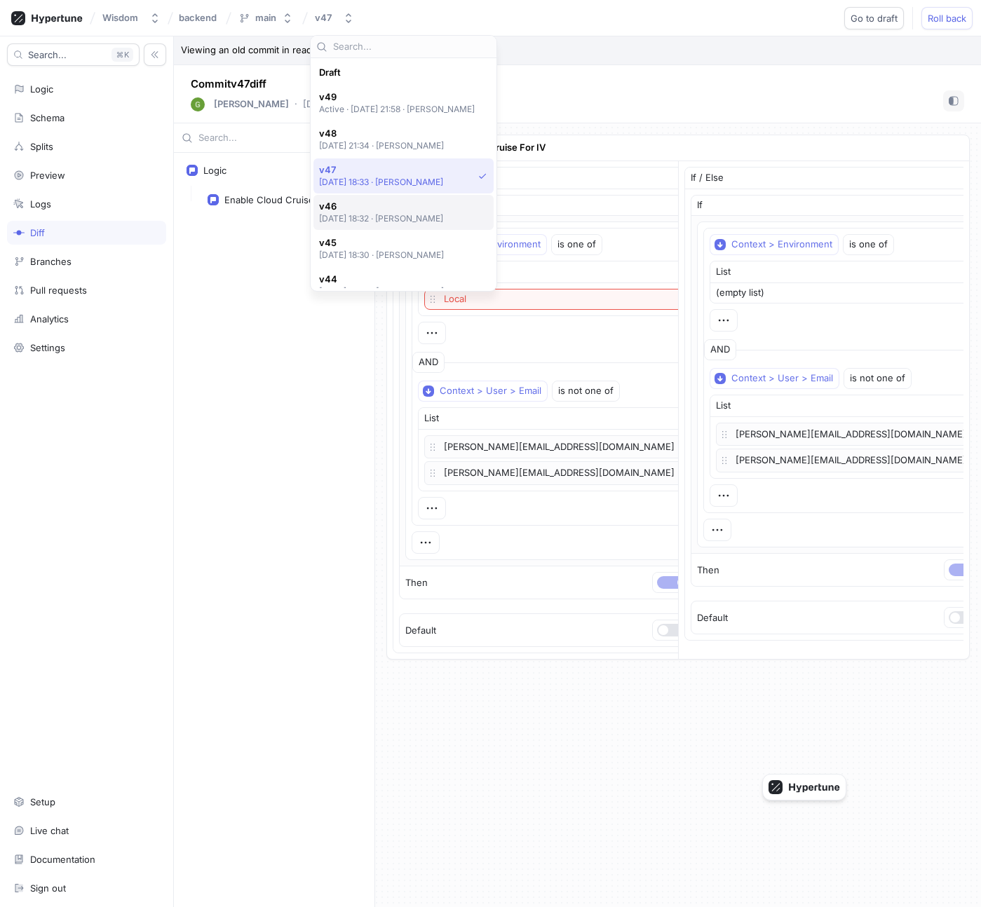
scroll to position [97, 0]
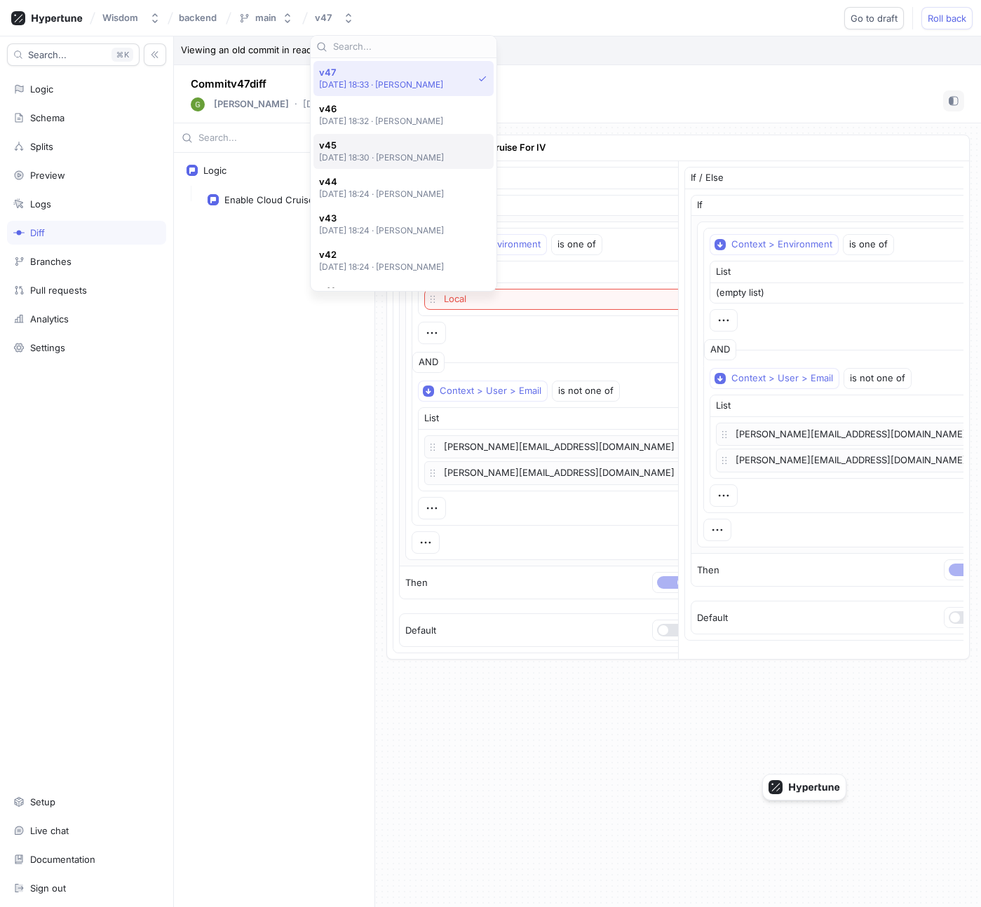
click at [359, 146] on span "v45" at bounding box center [381, 145] width 125 height 12
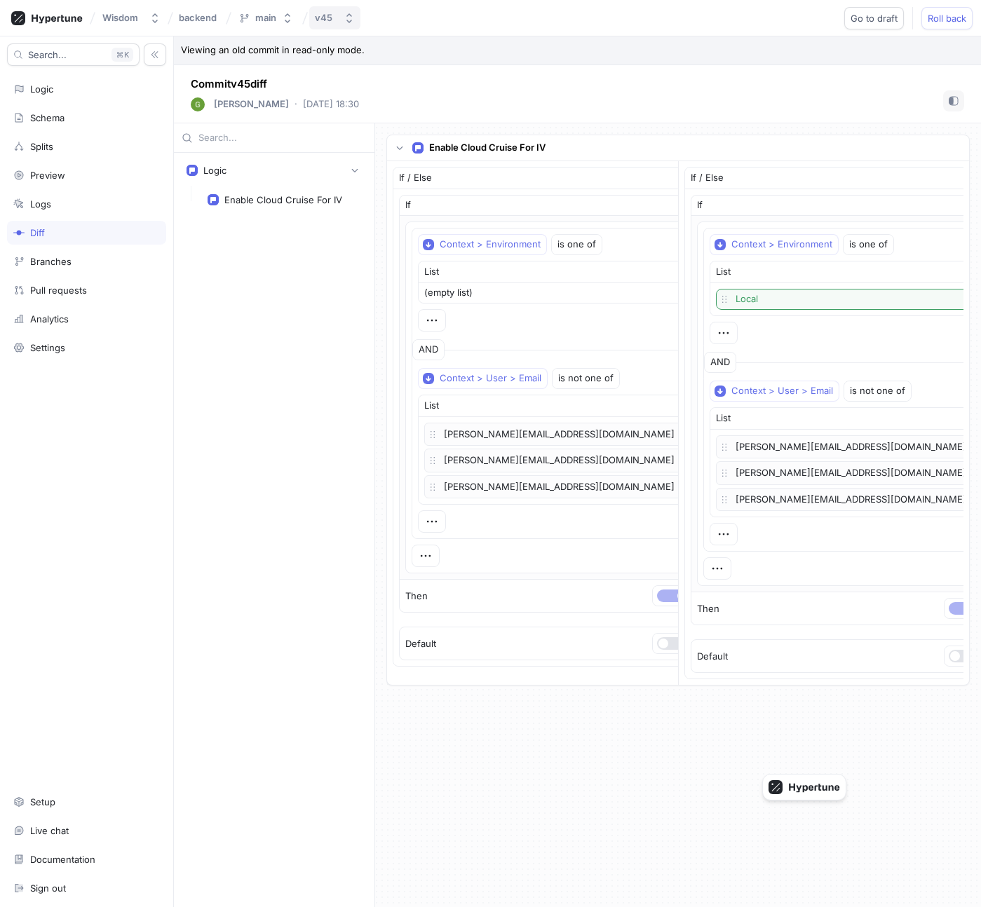
click at [327, 20] on div "v45" at bounding box center [324, 18] width 18 height 12
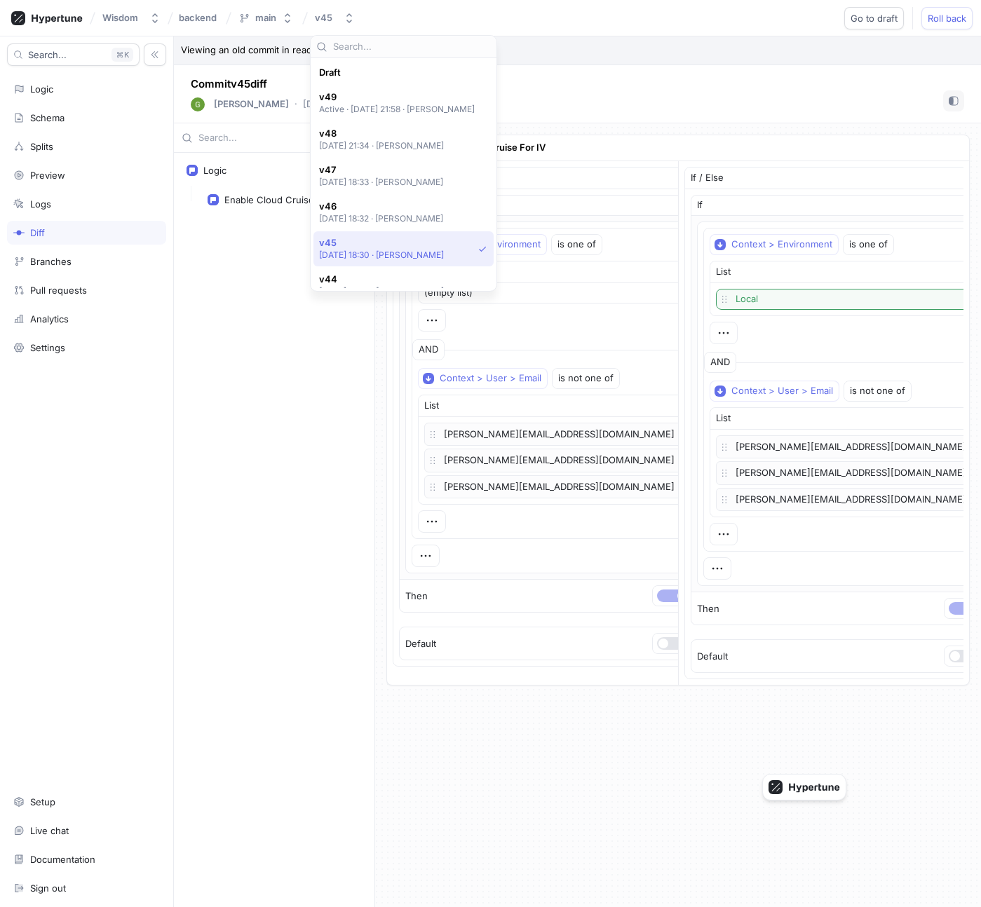
scroll to position [170, 0]
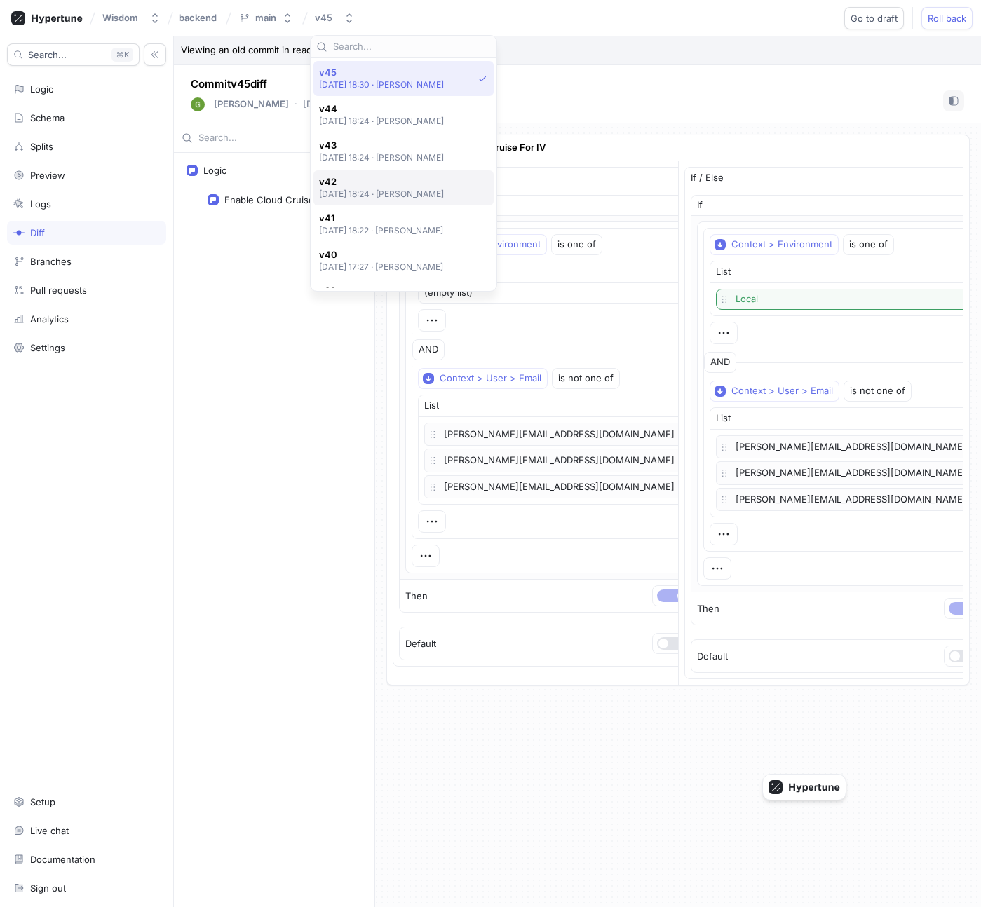
click at [364, 203] on div "v42 [DATE] 18:24 ‧ [PERSON_NAME]" at bounding box center [403, 187] width 180 height 35
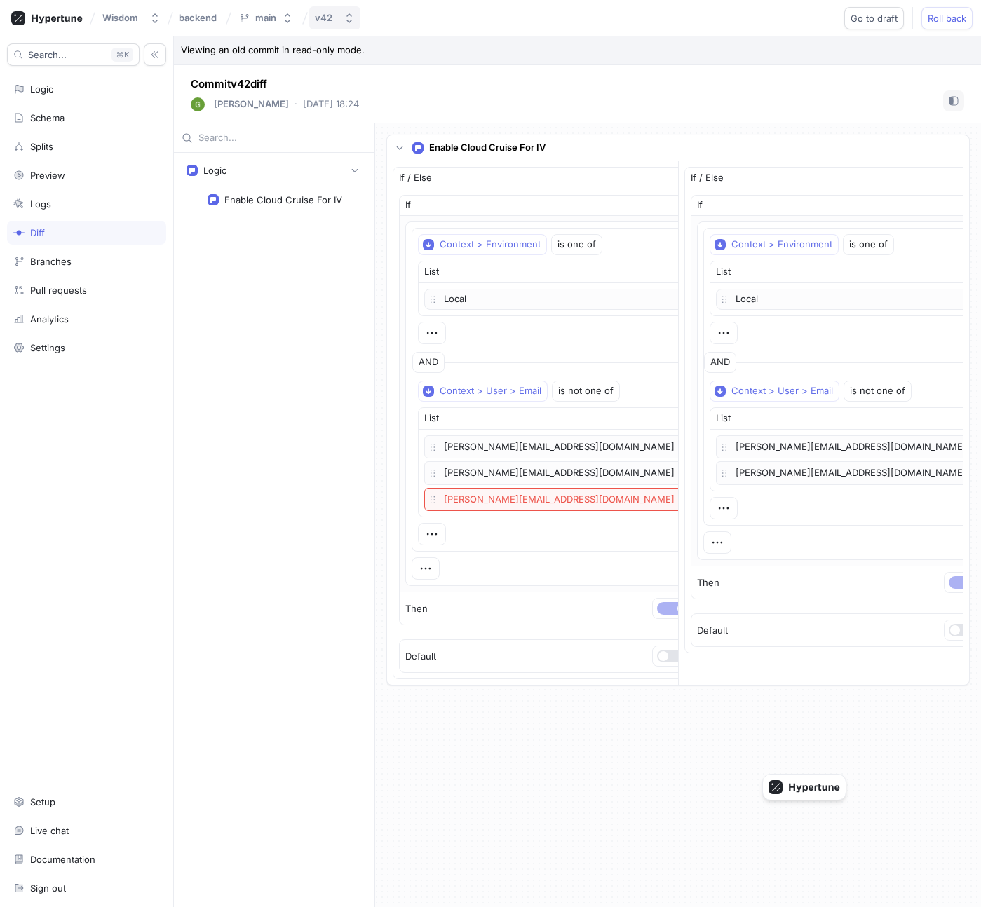
click at [339, 15] on button "v42" at bounding box center [334, 17] width 51 height 23
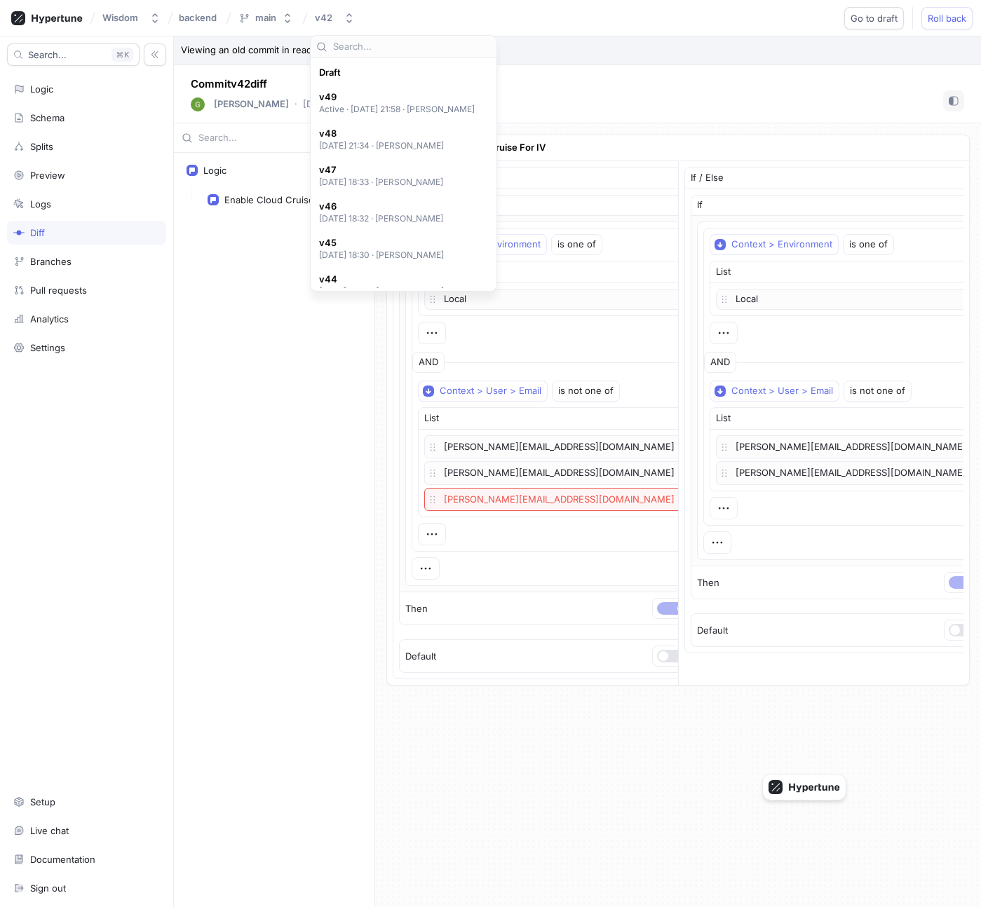
scroll to position [280, 0]
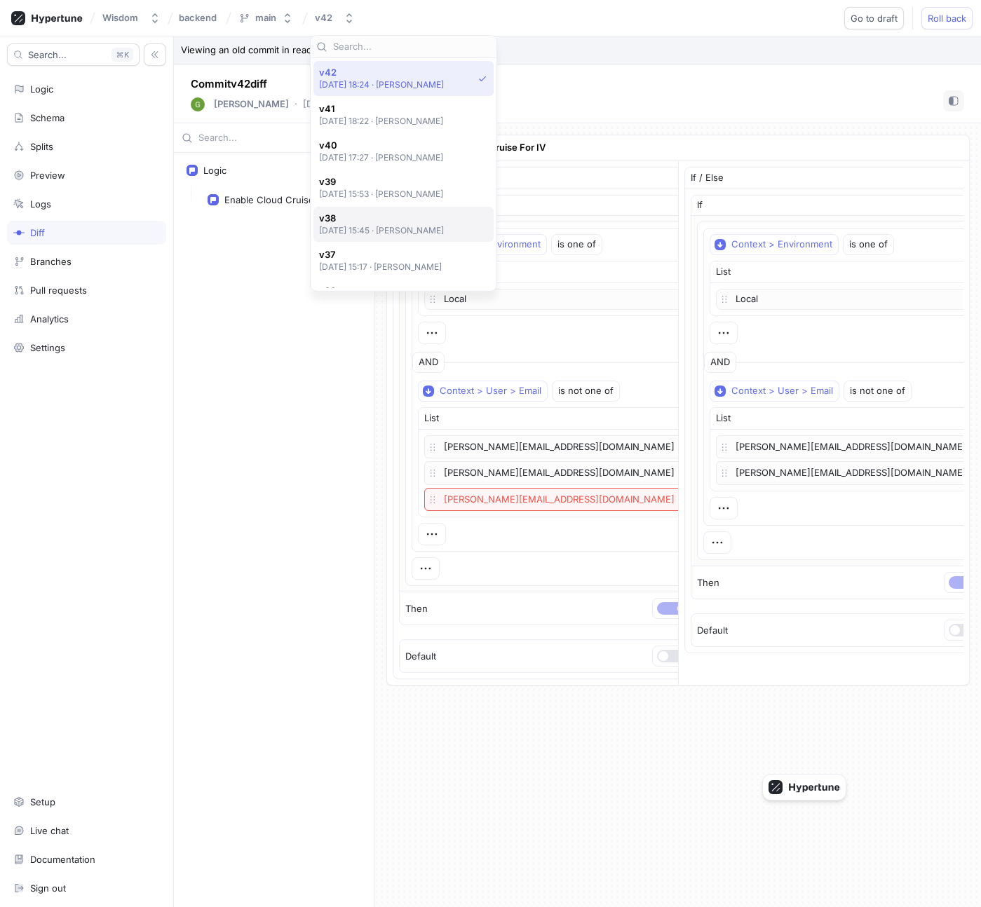
click at [377, 217] on span "v38" at bounding box center [381, 218] width 125 height 12
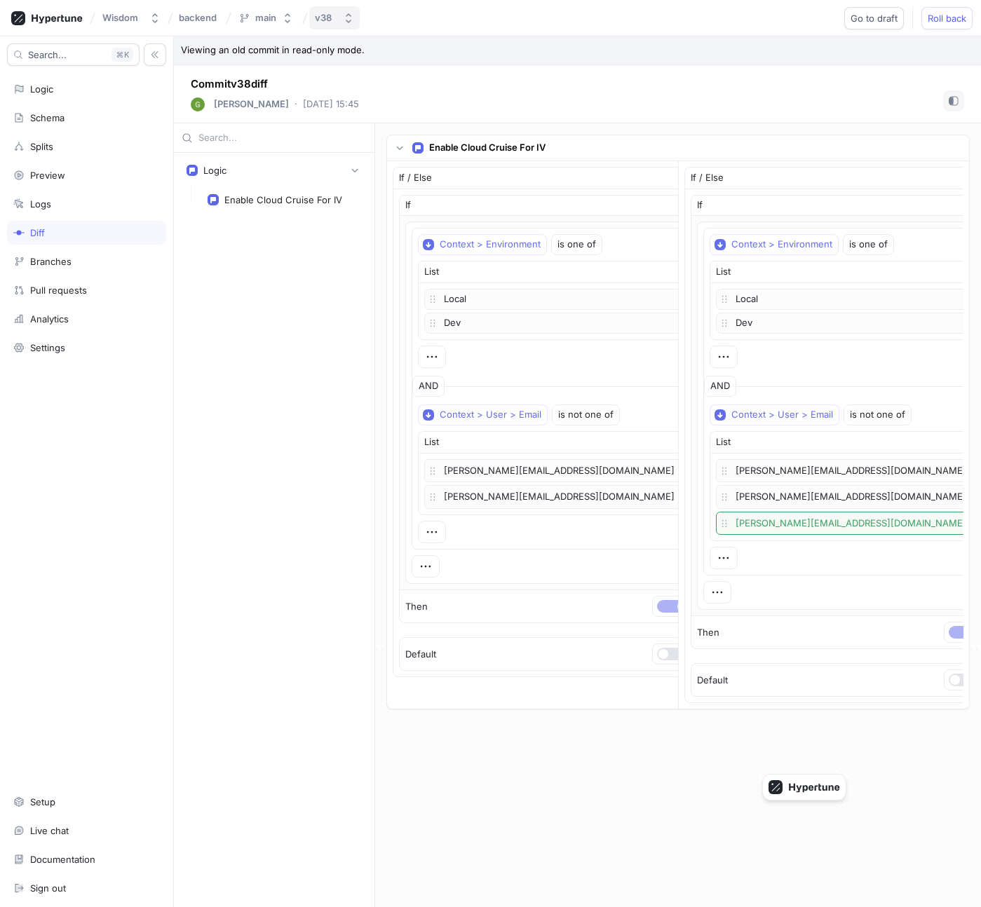
click at [332, 20] on div "v38" at bounding box center [323, 18] width 17 height 12
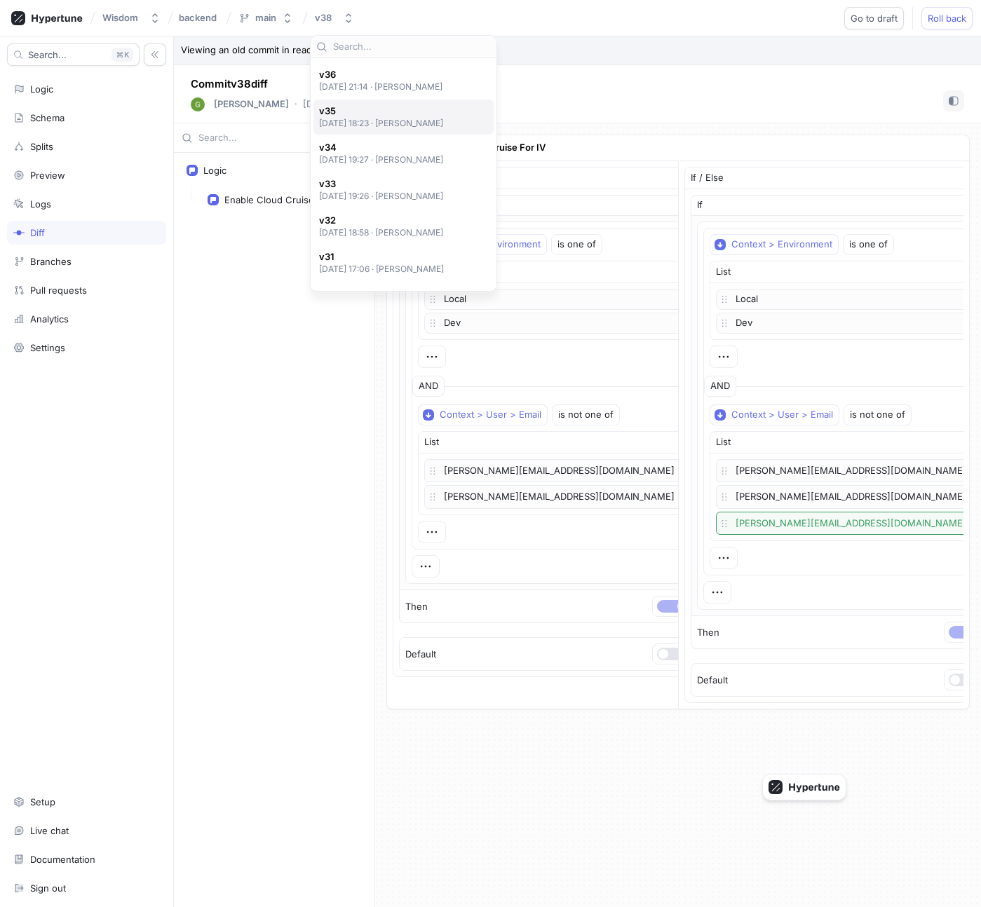
scroll to position [578, 0]
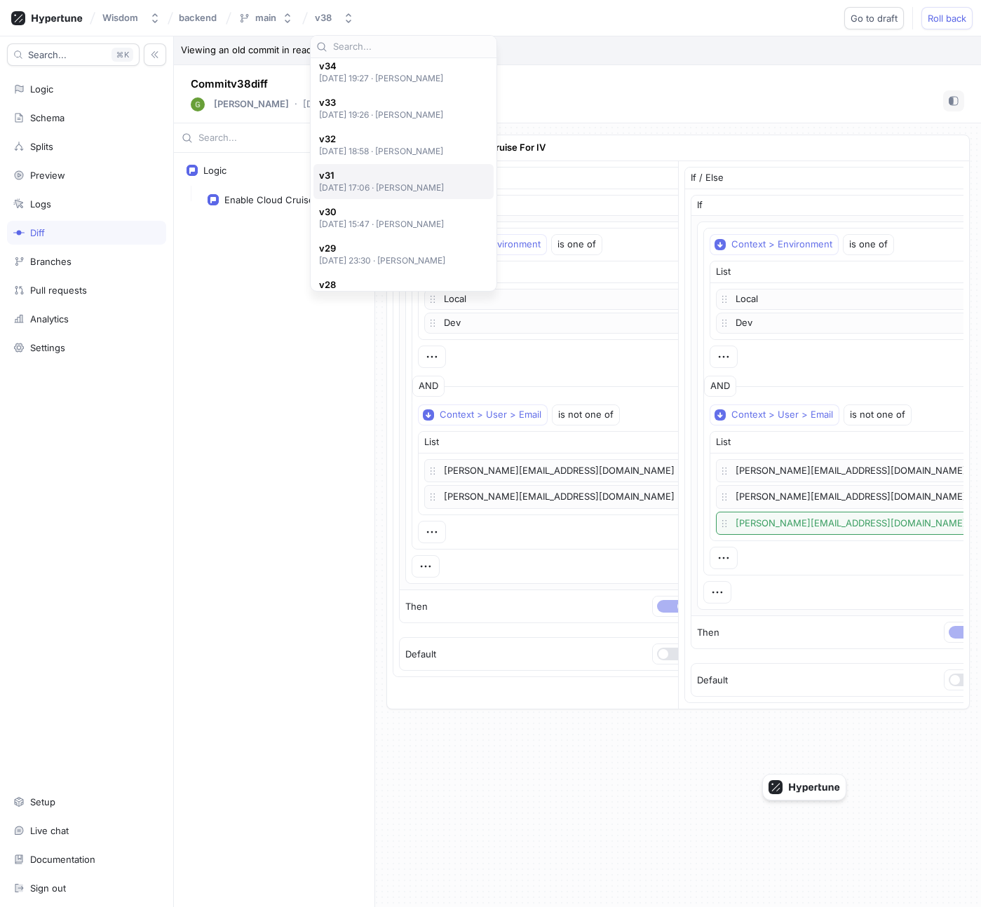
click at [395, 182] on p "[DATE] 17:06 ‧ [PERSON_NAME]" at bounding box center [381, 188] width 125 height 12
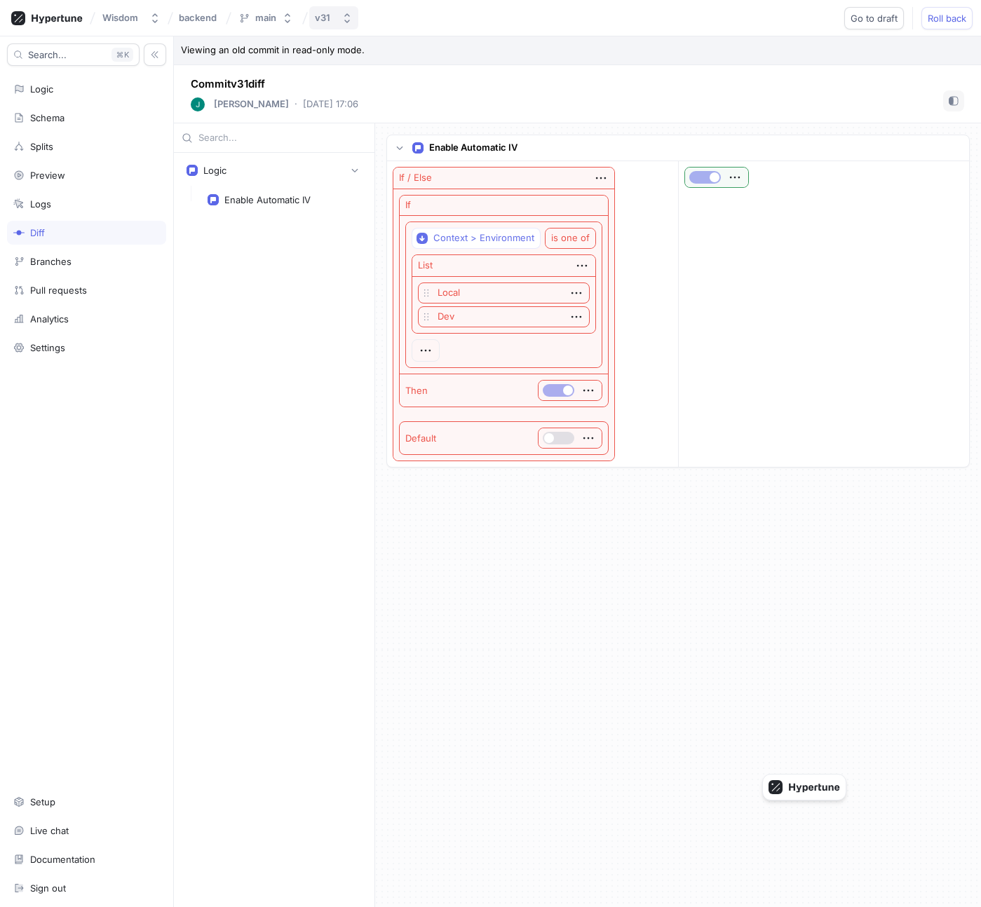
click at [325, 20] on div "v31" at bounding box center [322, 18] width 15 height 12
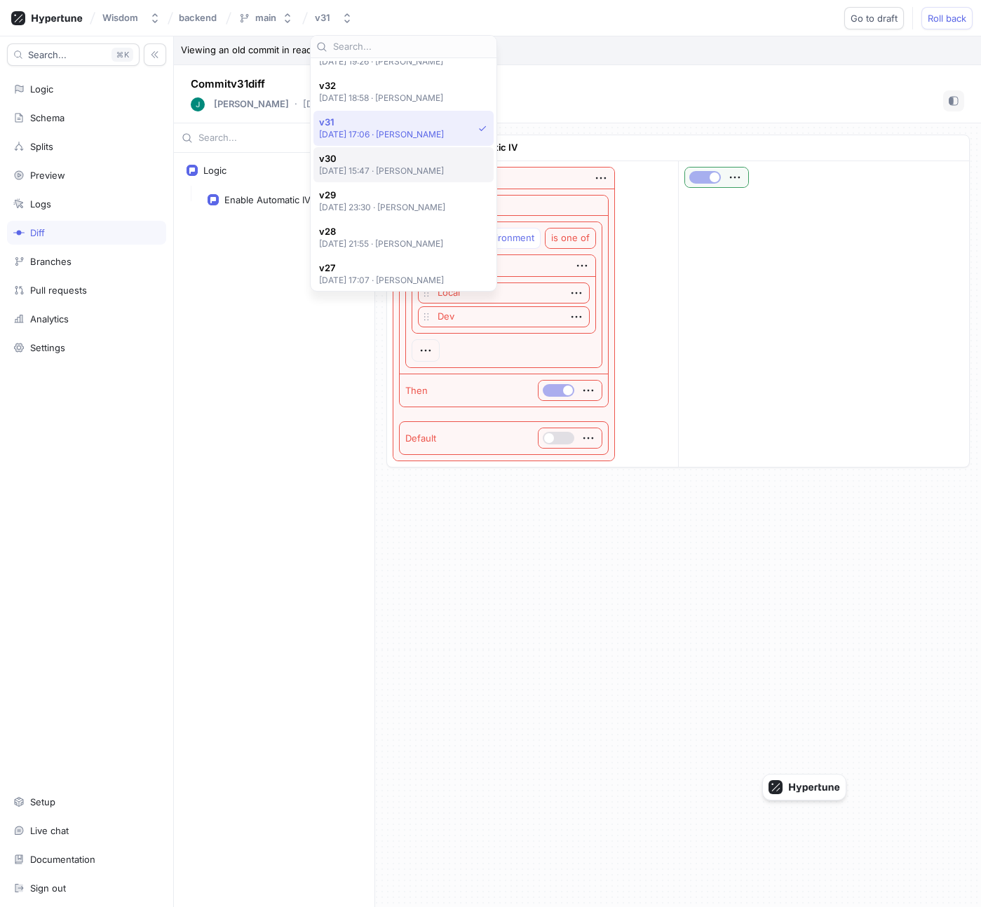
scroll to position [601, 0]
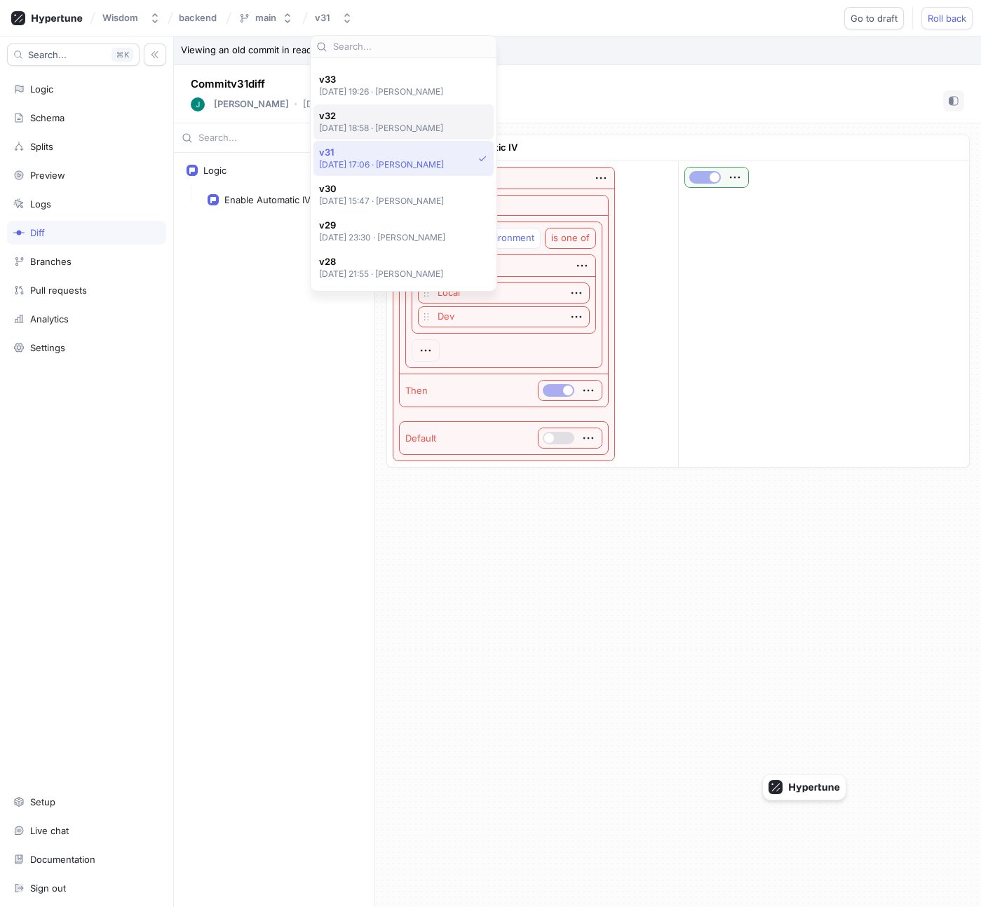
click at [386, 116] on span "v32" at bounding box center [381, 116] width 125 height 12
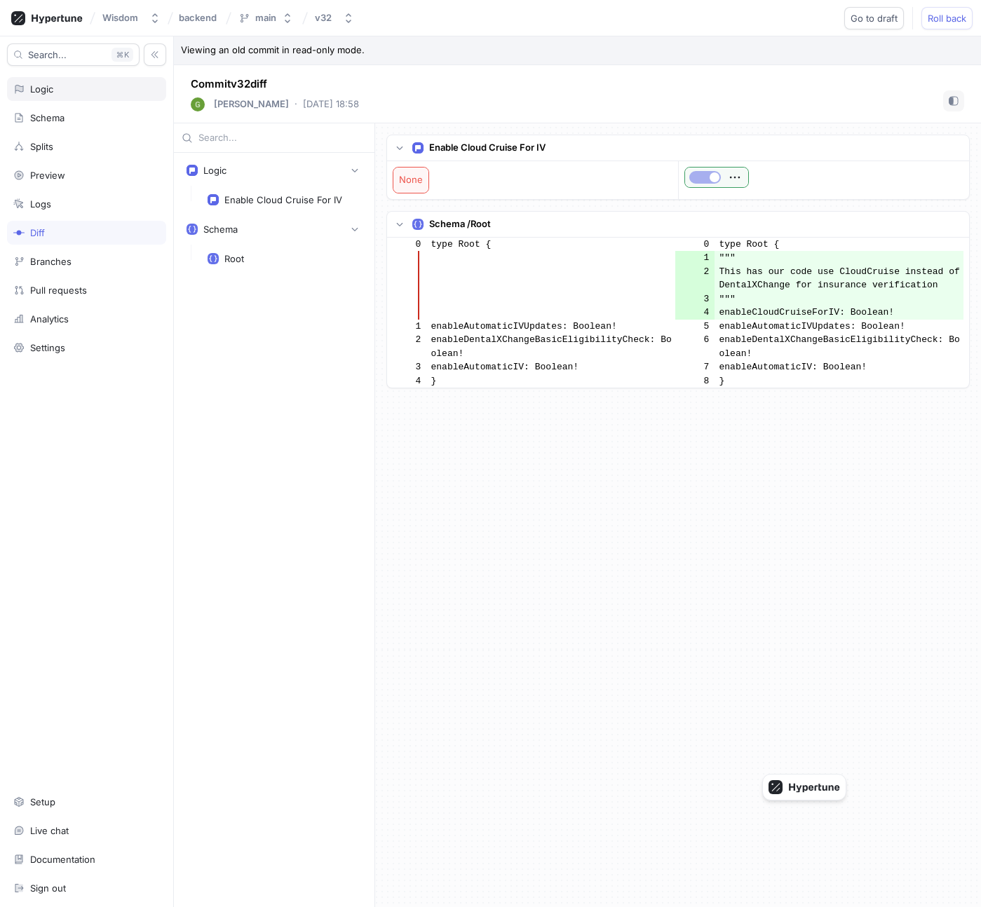
click at [93, 94] on div "Logic" at bounding box center [86, 88] width 146 height 11
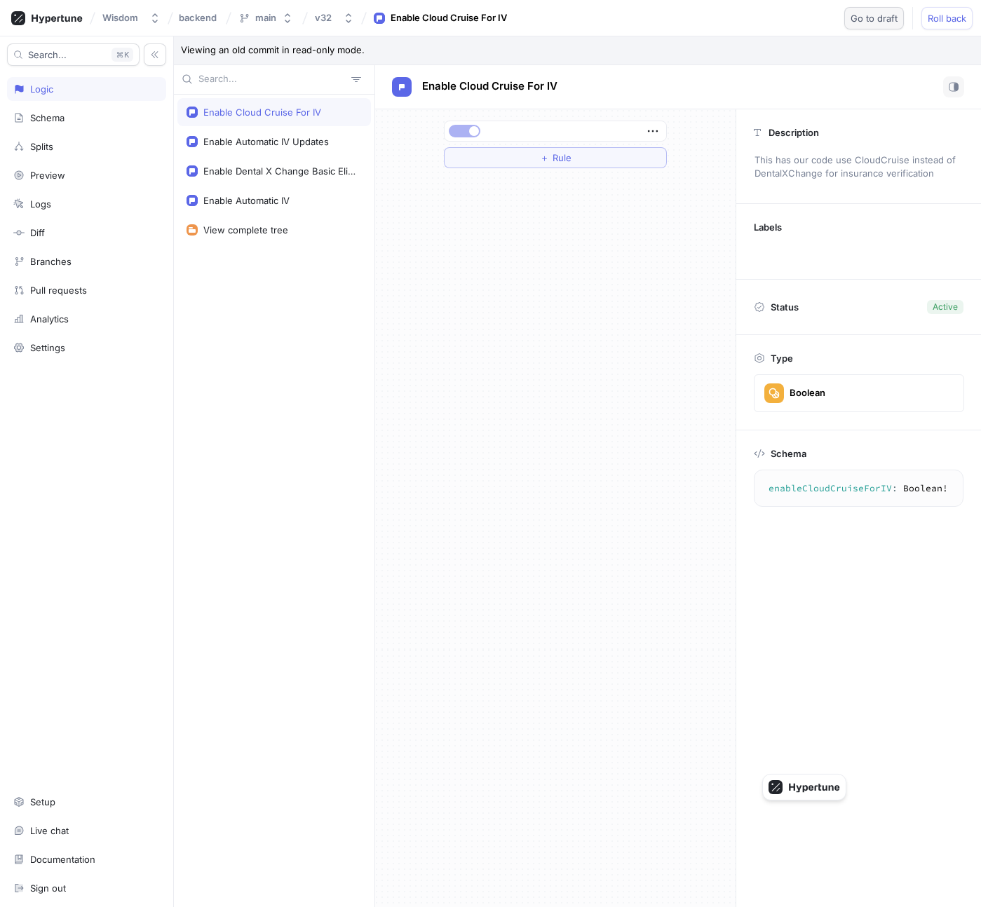
click at [889, 15] on span "Go to draft" at bounding box center [873, 18] width 47 height 8
type textarea "x"
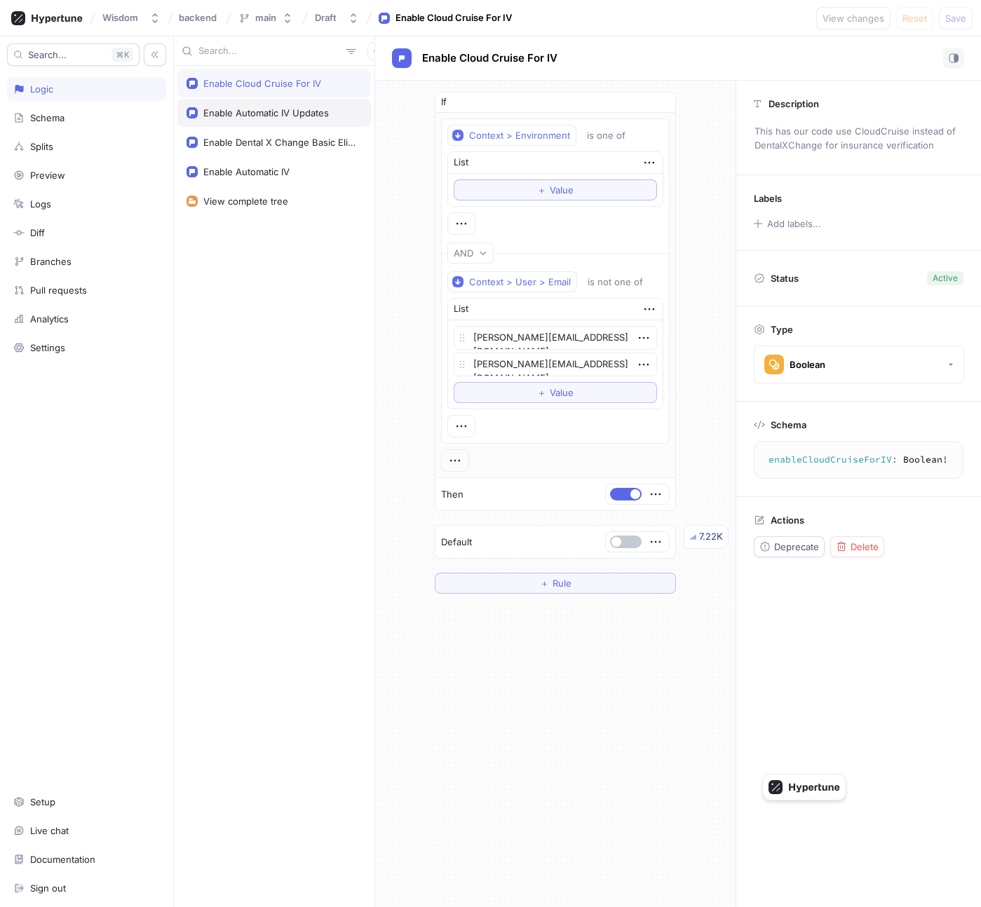
click at [246, 117] on div "Enable Automatic IV Updates" at bounding box center [265, 112] width 125 height 11
type textarea "enableAutomaticIVUpdates: Boolean!"
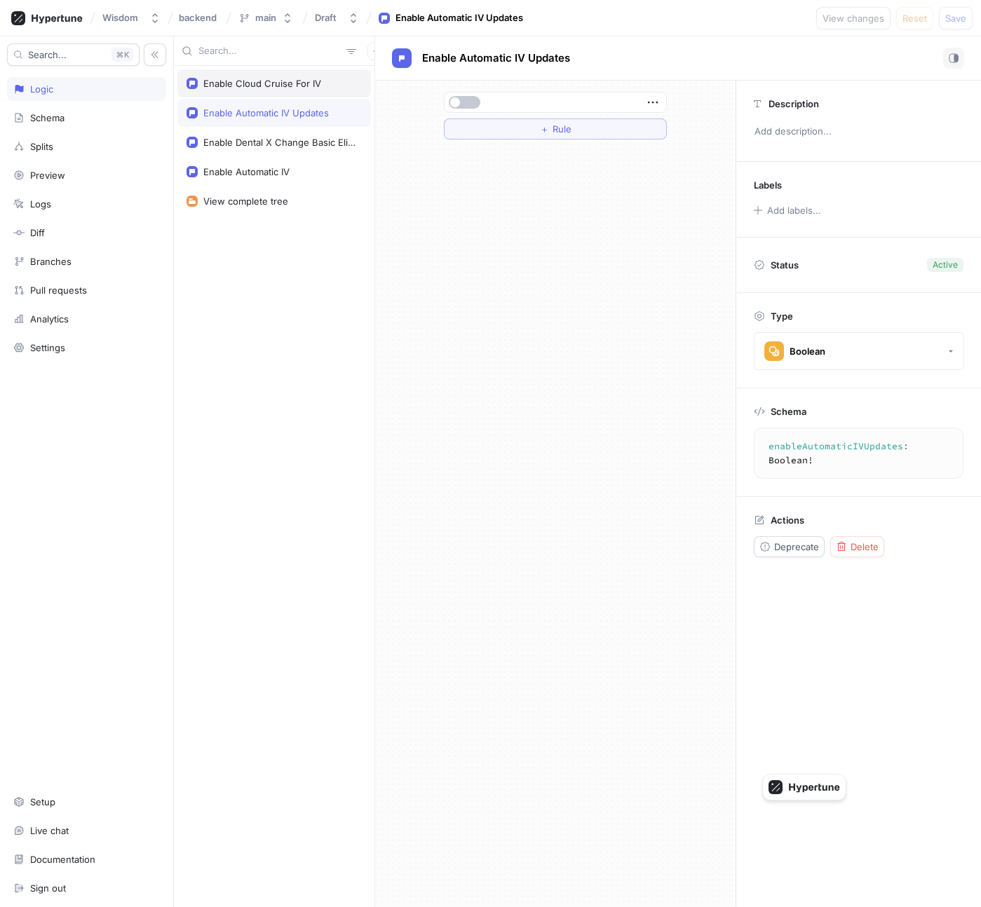
click at [257, 92] on div "Enable Cloud Cruise For IV" at bounding box center [273, 83] width 193 height 28
type textarea "x"
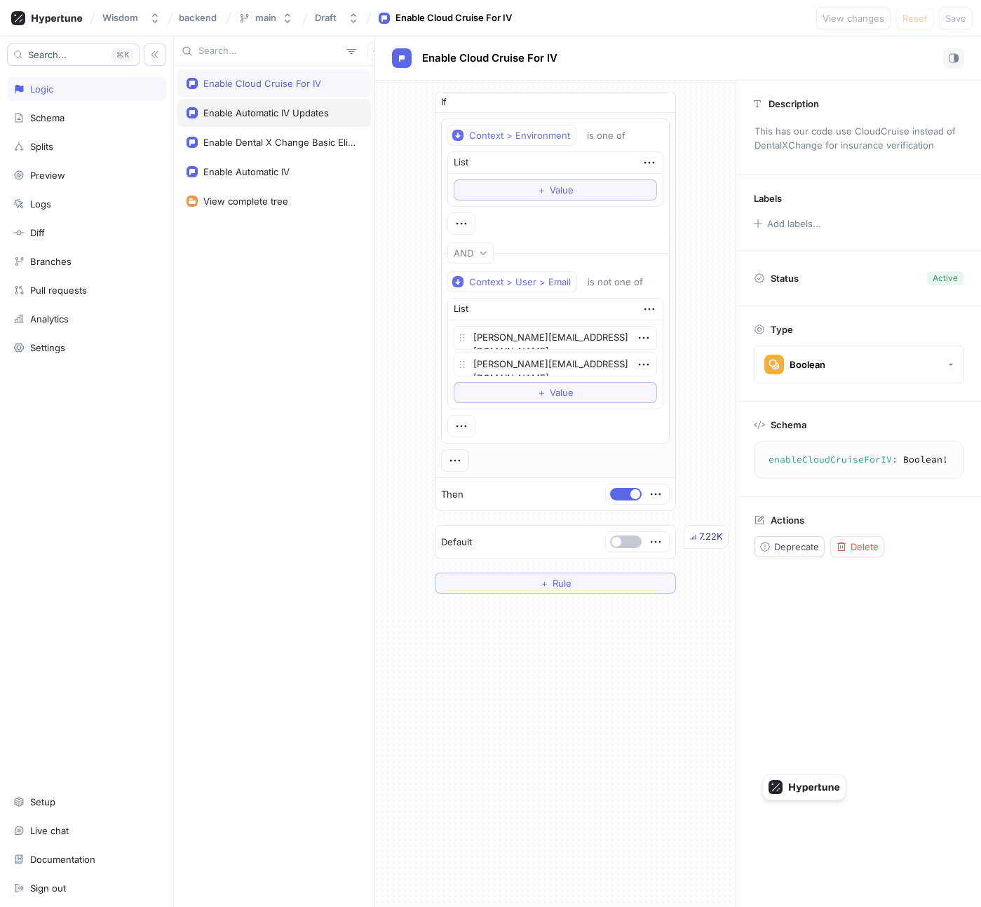
click at [262, 109] on div "Enable Automatic IV Updates" at bounding box center [265, 112] width 125 height 11
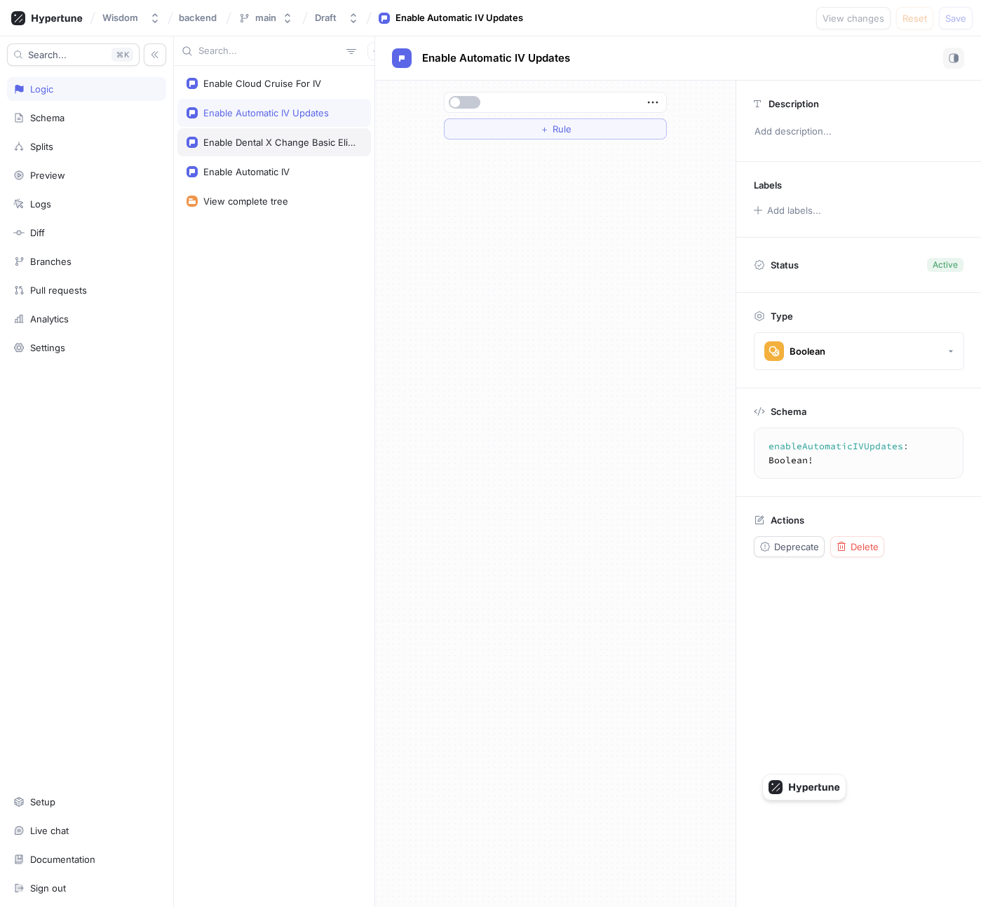
click at [275, 144] on div "Enable Dental X Change Basic Eligibility Check" at bounding box center [279, 142] width 153 height 11
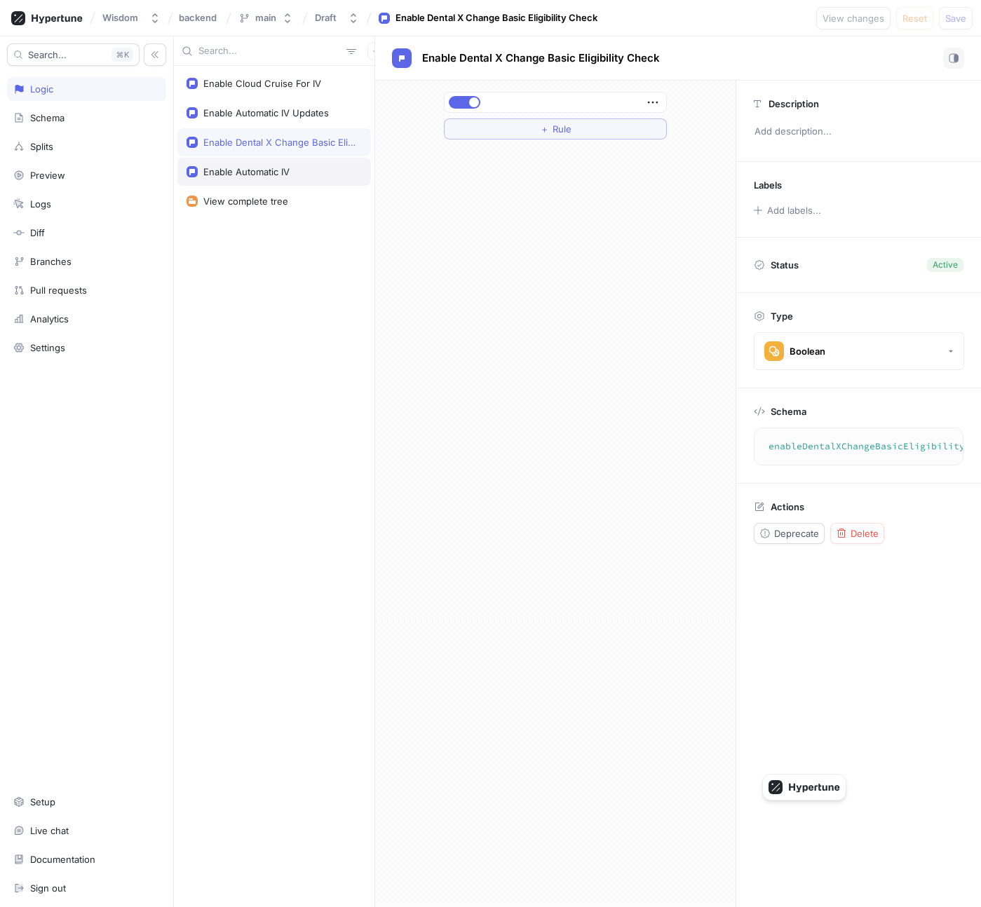
click at [282, 163] on div "Enable Automatic IV" at bounding box center [273, 172] width 193 height 28
click at [282, 141] on div "Enable Dental X Change Basic Eligibility Check" at bounding box center [279, 142] width 153 height 11
type textarea "enableDentalXChangeBasicEligibilityCheck: Boolean!"
click at [292, 203] on div "View complete tree" at bounding box center [273, 201] width 175 height 11
type textarea "x"
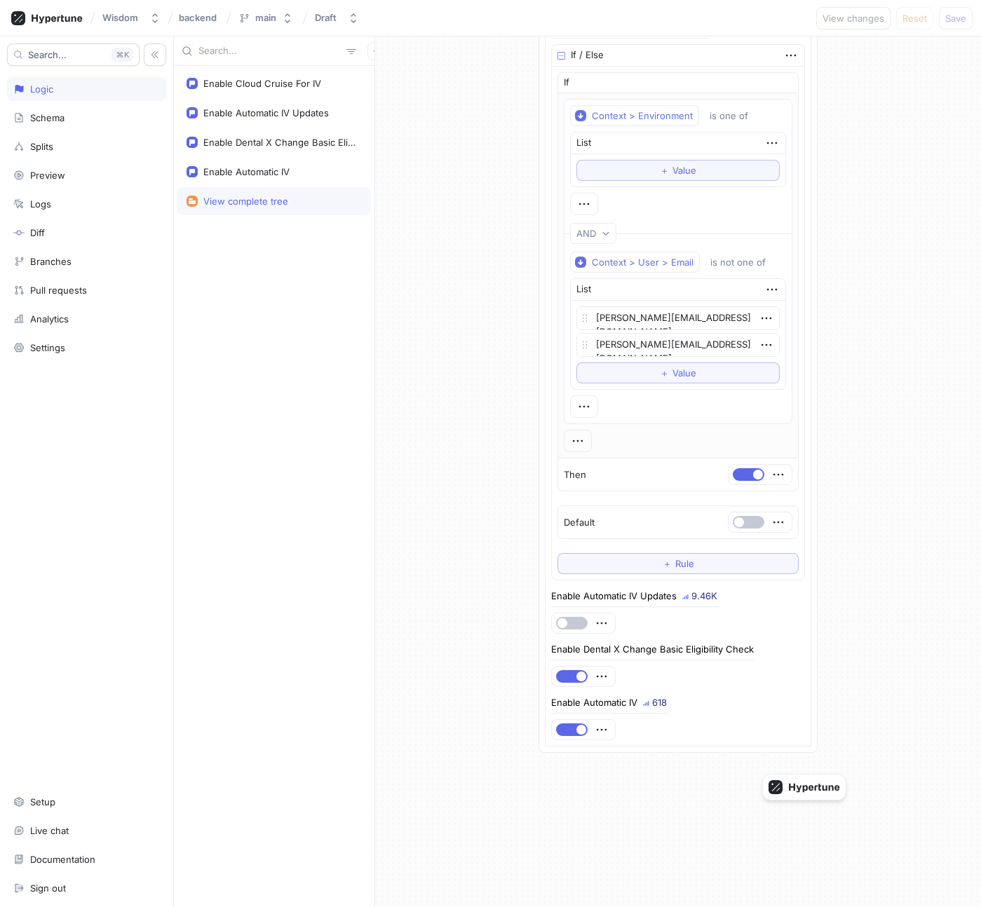
scroll to position [111, 0]
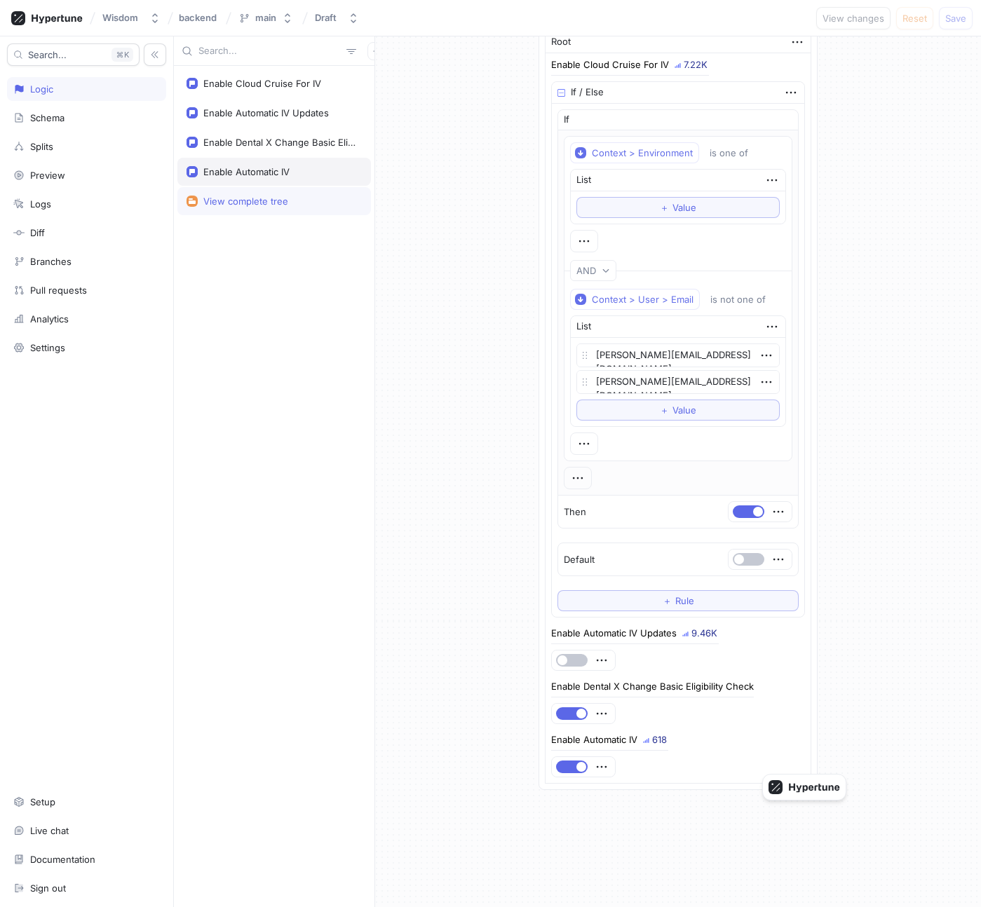
click at [271, 177] on div "Enable Automatic IV" at bounding box center [246, 171] width 86 height 11
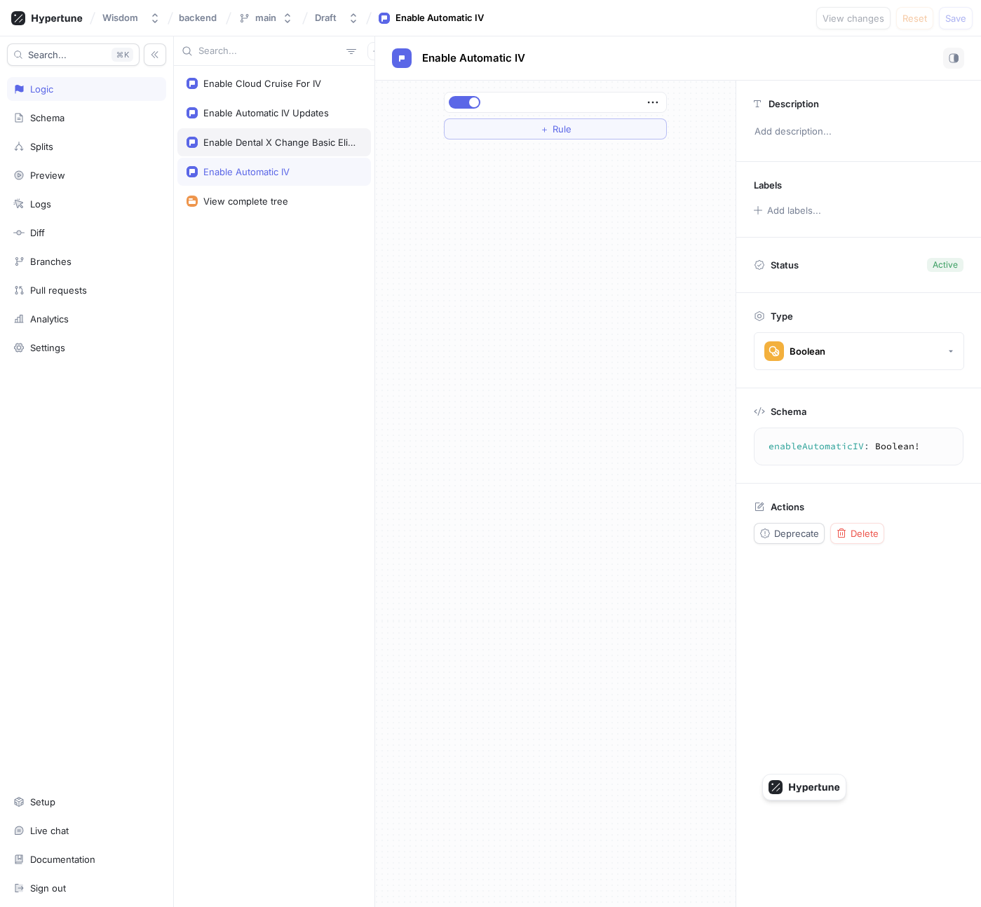
click at [327, 149] on div "Enable Dental X Change Basic Eligibility Check" at bounding box center [273, 142] width 193 height 28
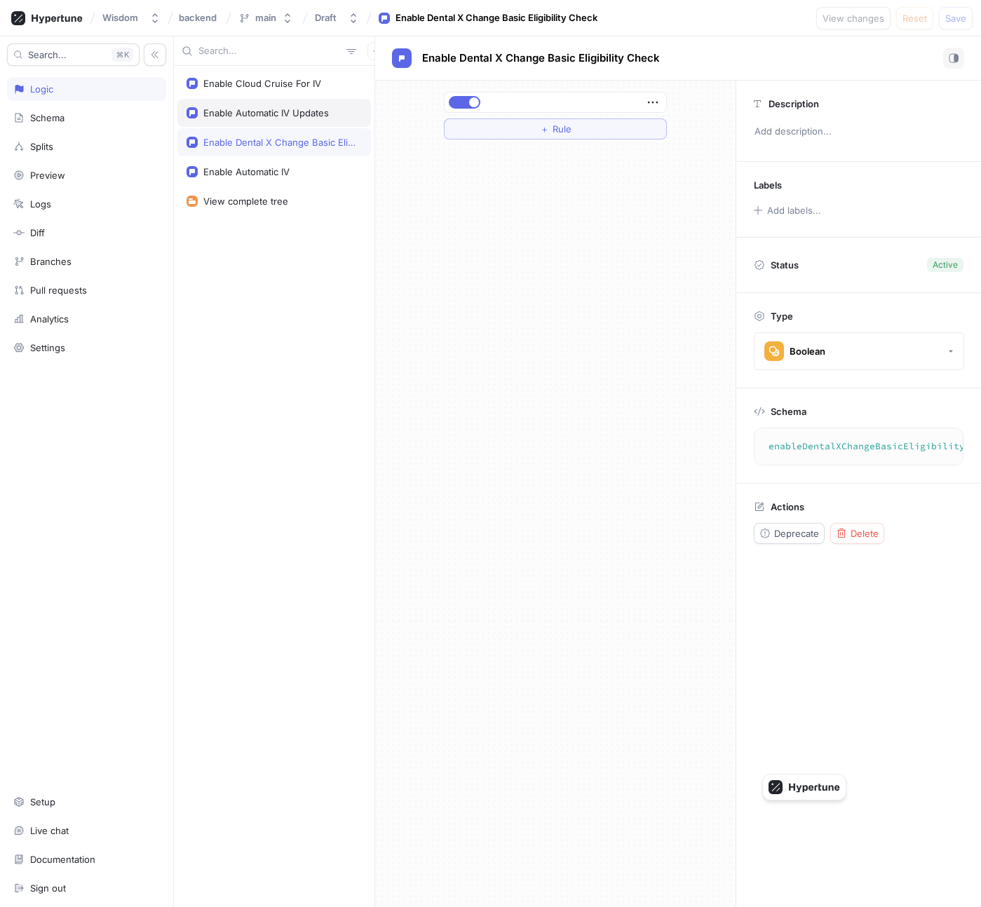
click at [283, 111] on div "Enable Automatic IV Updates" at bounding box center [265, 112] width 125 height 11
type textarea "enableAutomaticIVUpdates: Boolean!"
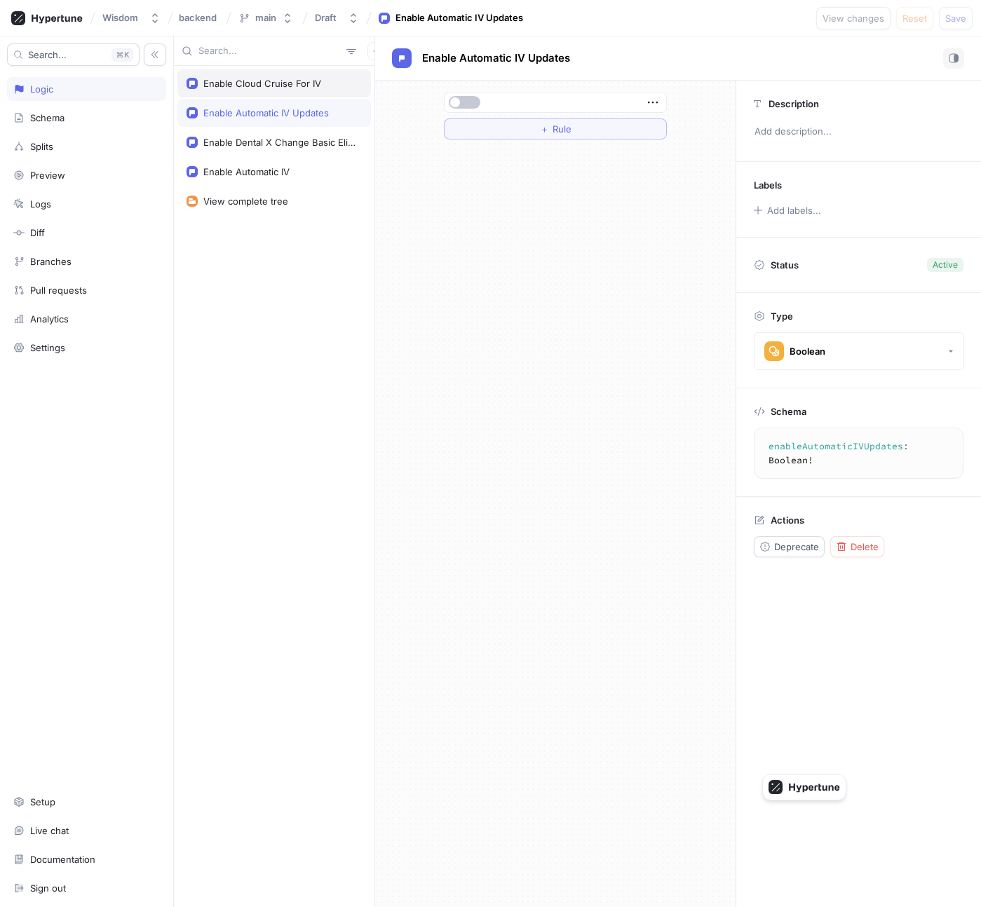
click at [272, 91] on div "Enable Cloud Cruise For IV" at bounding box center [273, 83] width 193 height 28
type textarea "x"
type textarea "enableCloudCruiseForIV: Boolean!"
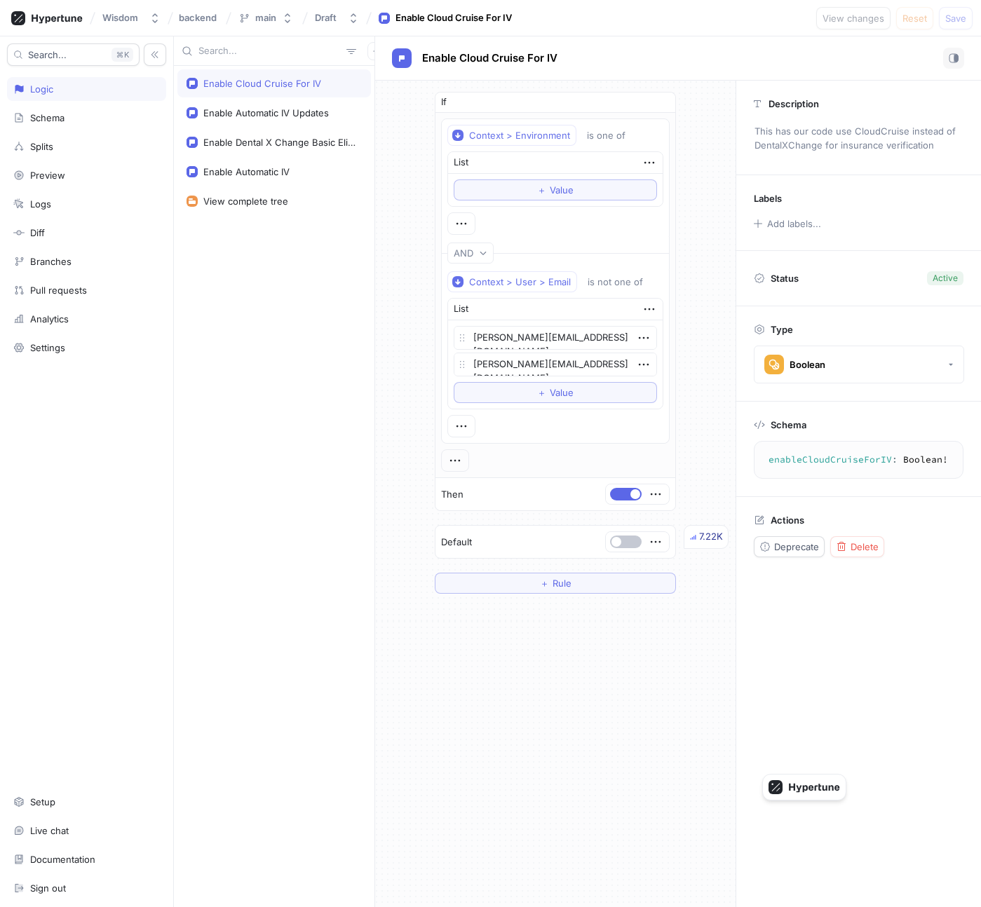
type textarea "x"
